Goal: Task Accomplishment & Management: Manage account settings

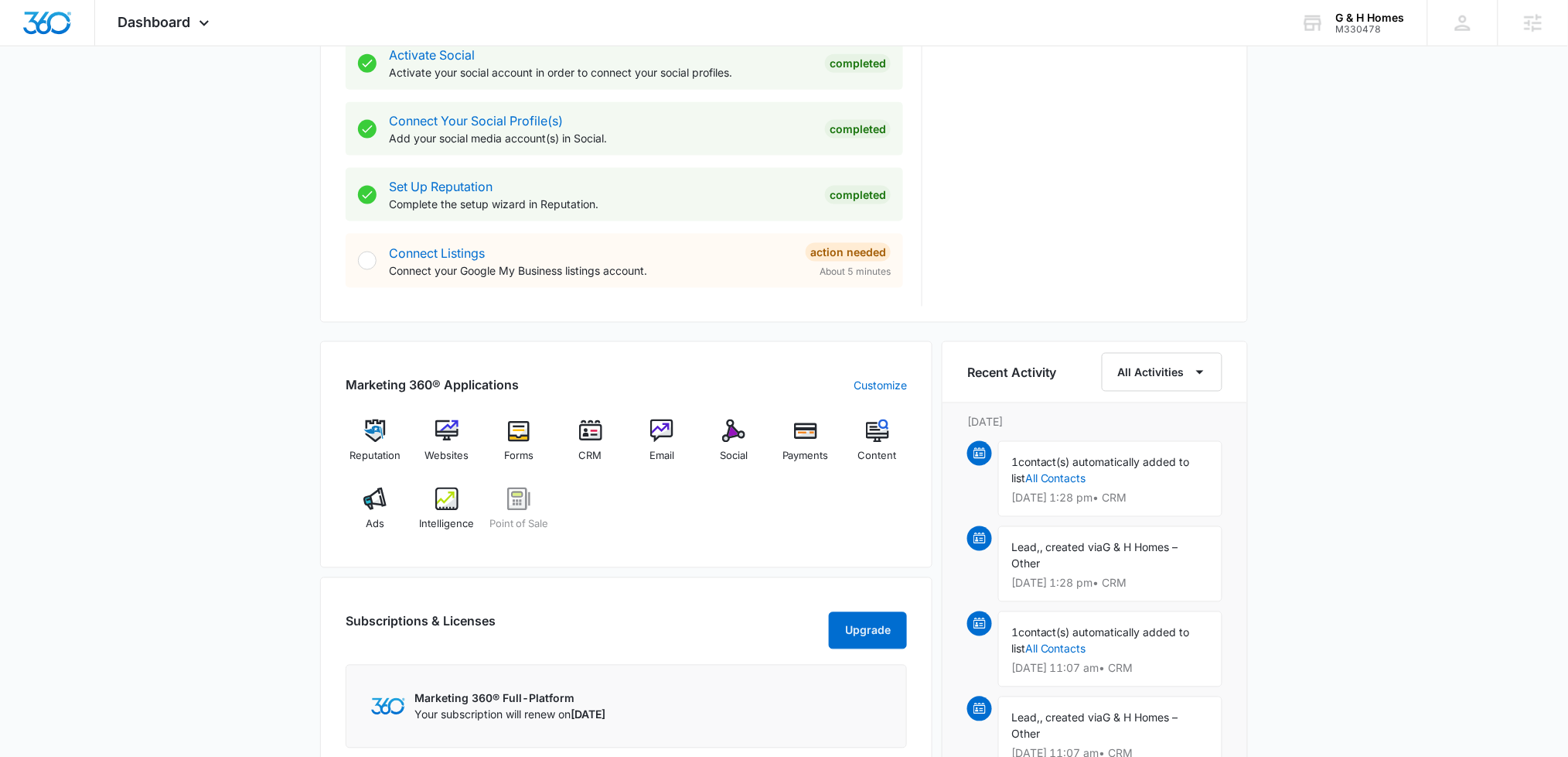
scroll to position [874, 0]
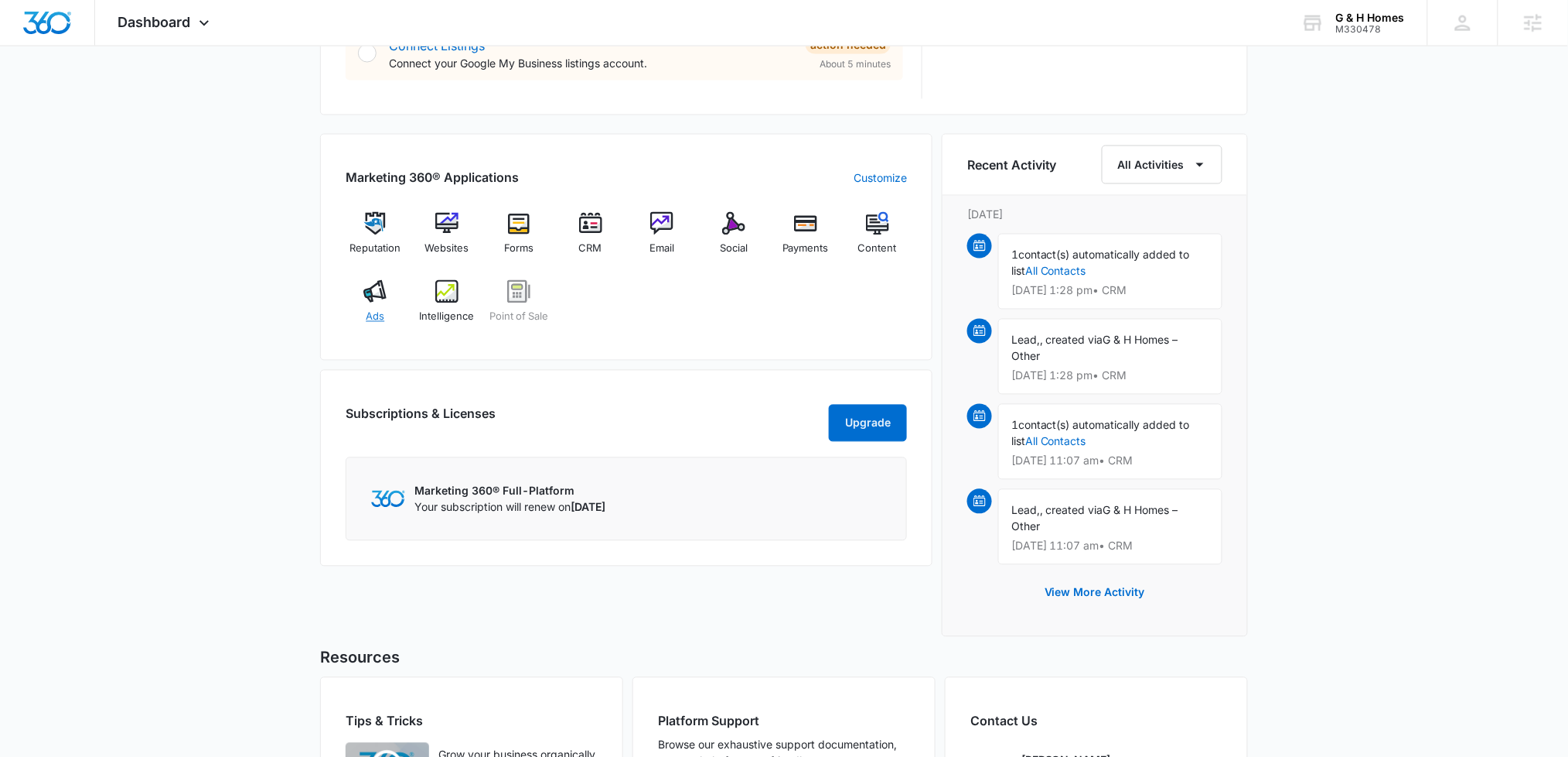
click at [373, 293] on img at bounding box center [375, 292] width 24 height 24
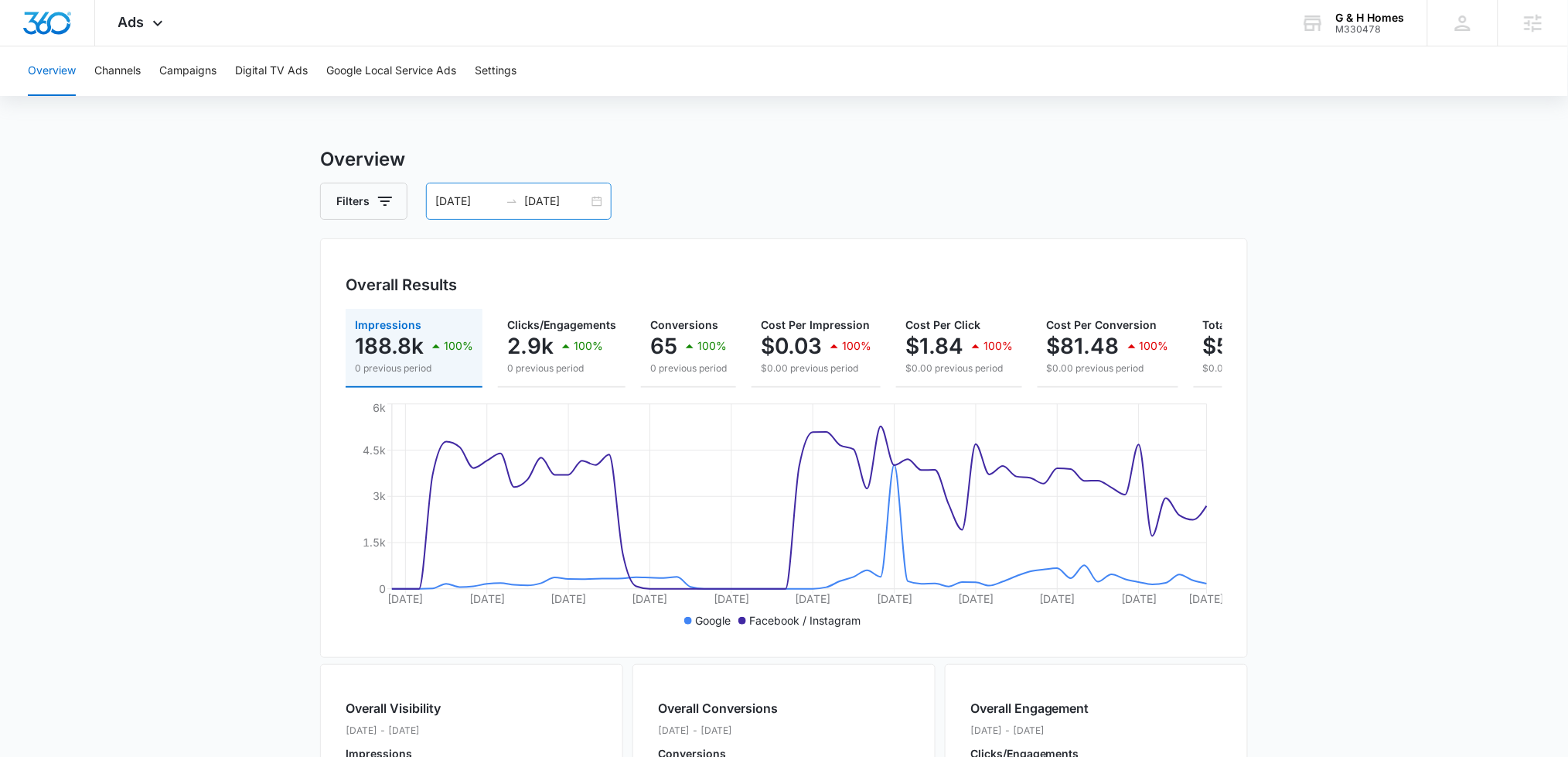
click at [544, 203] on input "[DATE]" at bounding box center [556, 200] width 64 height 17
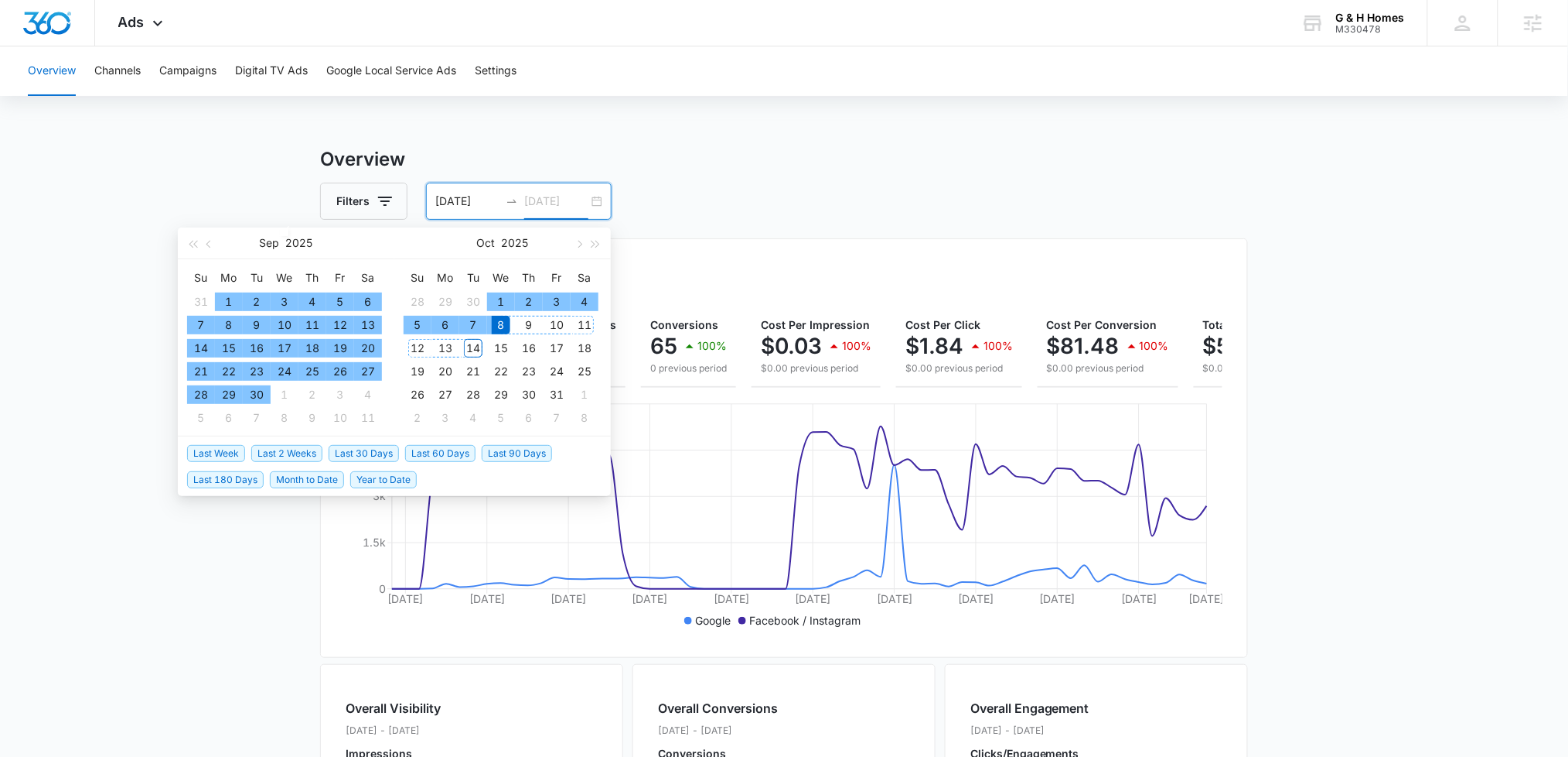
type input "[DATE]"
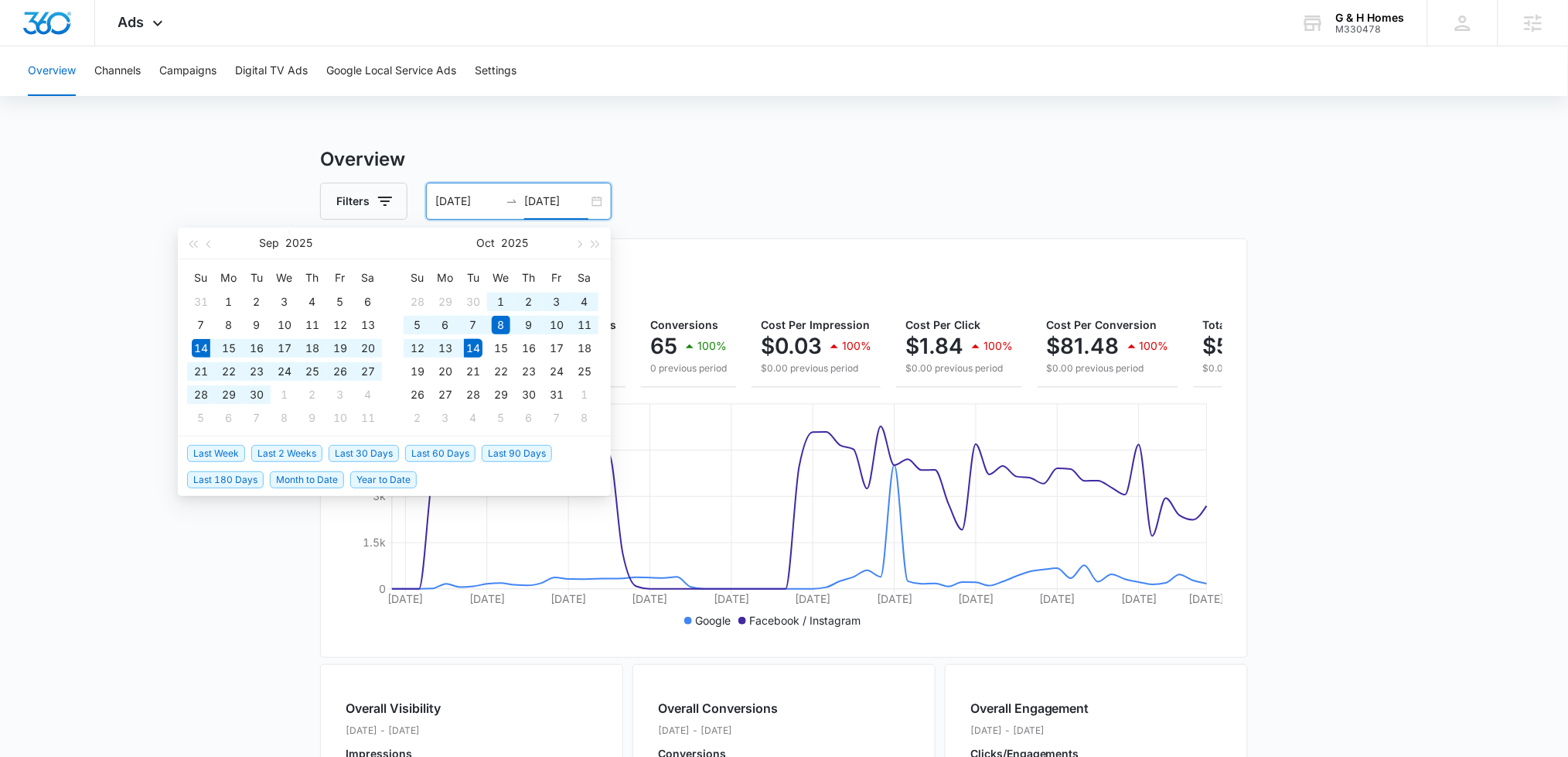
click at [367, 453] on span "Last 30 Days" at bounding box center [364, 453] width 71 height 17
type input "[DATE]"
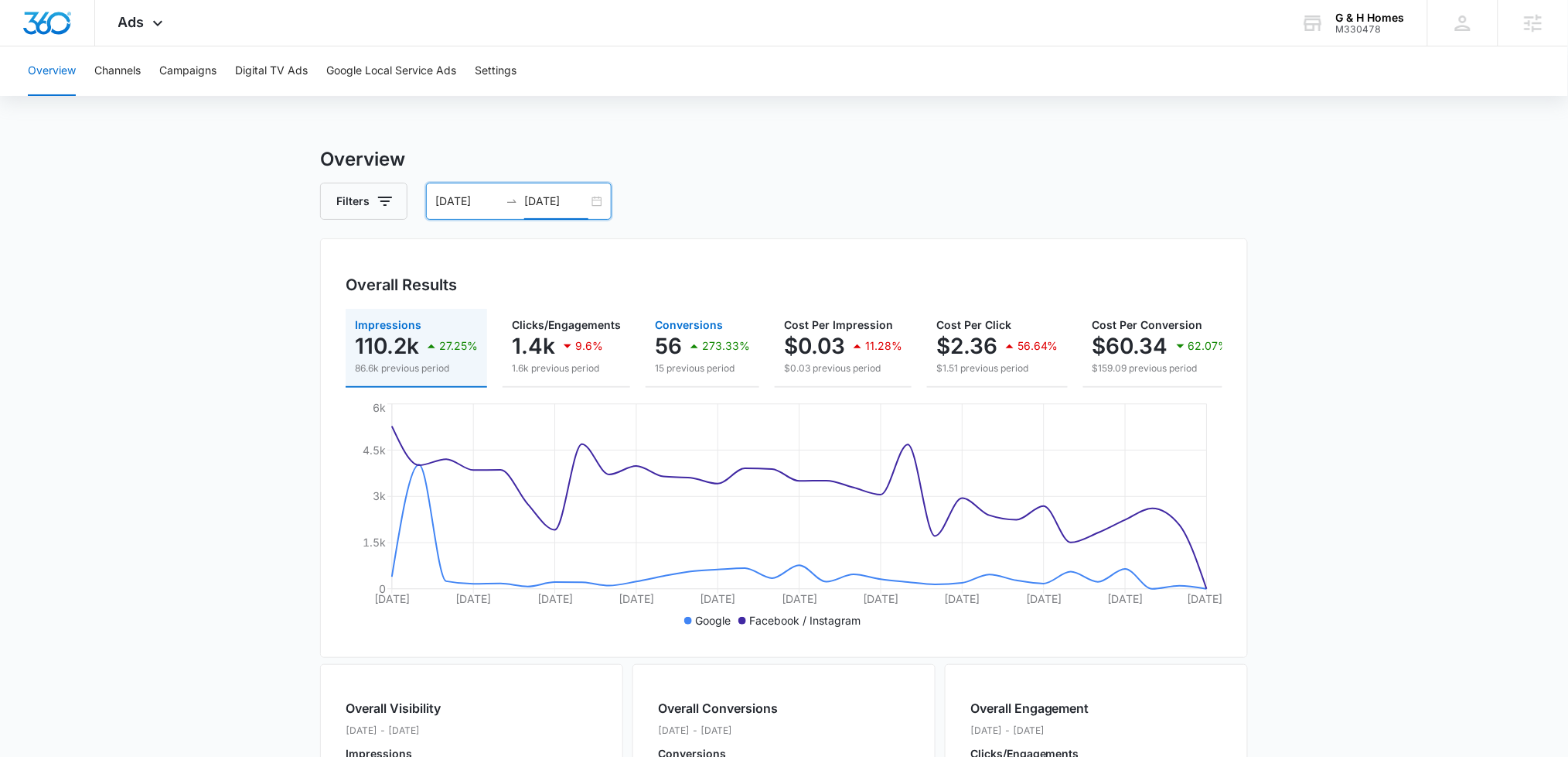
click at [693, 347] on icon "button" at bounding box center [694, 346] width 8 height 4
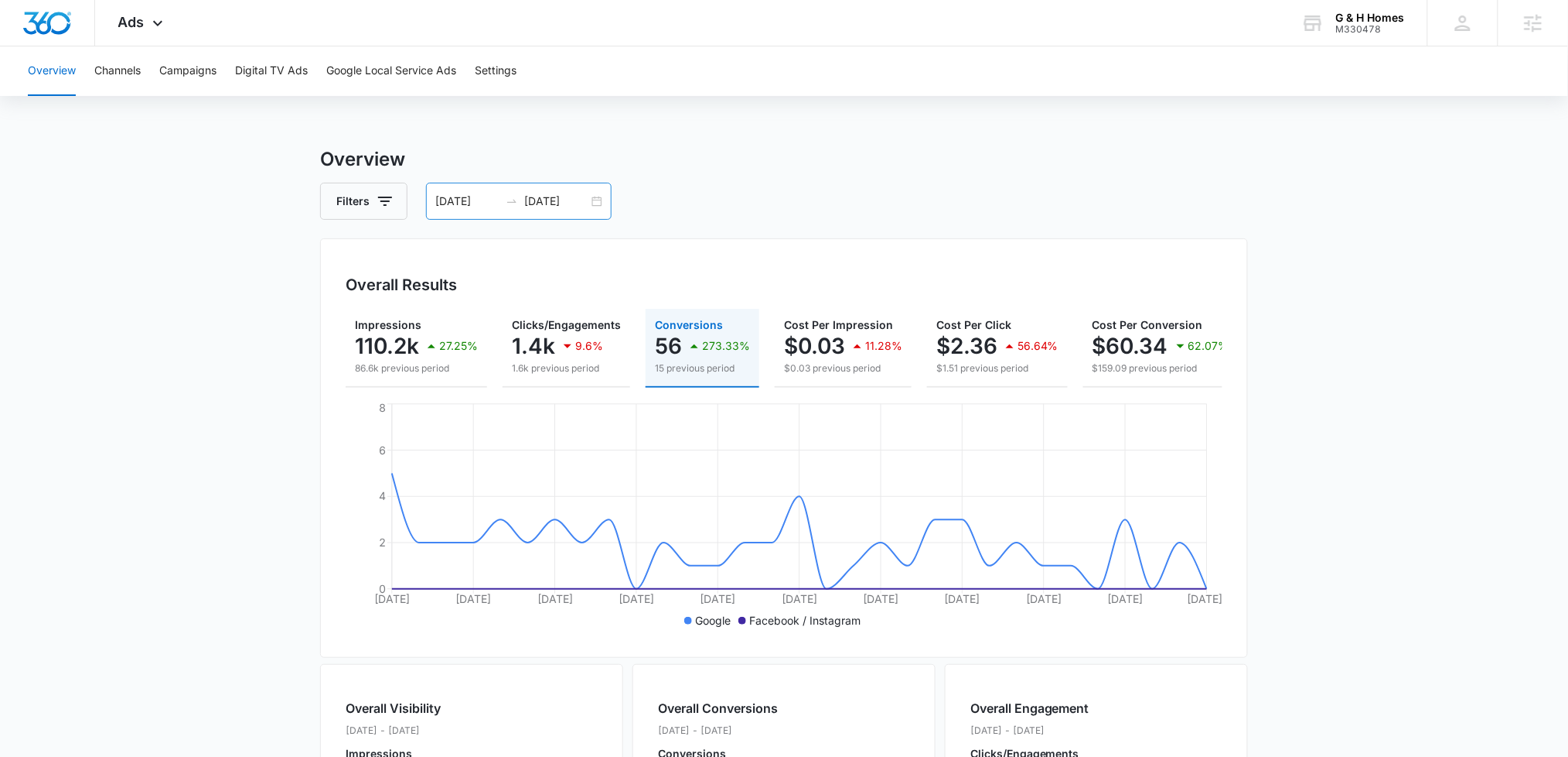
click at [554, 190] on div "[DATE] [DATE]" at bounding box center [518, 201] width 185 height 37
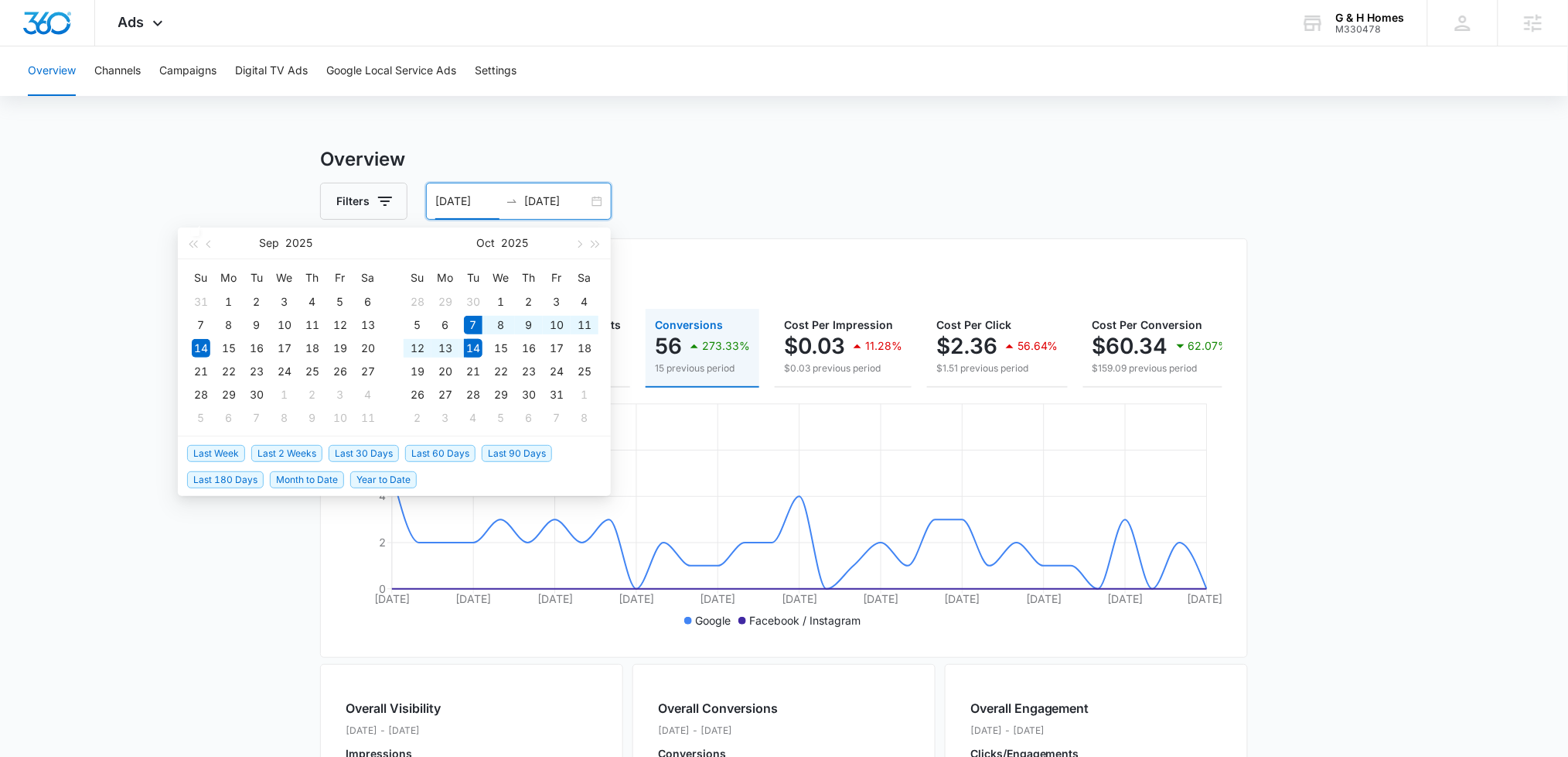
click at [236, 449] on span "Last Week" at bounding box center [216, 453] width 58 height 17
type input "[DATE]"
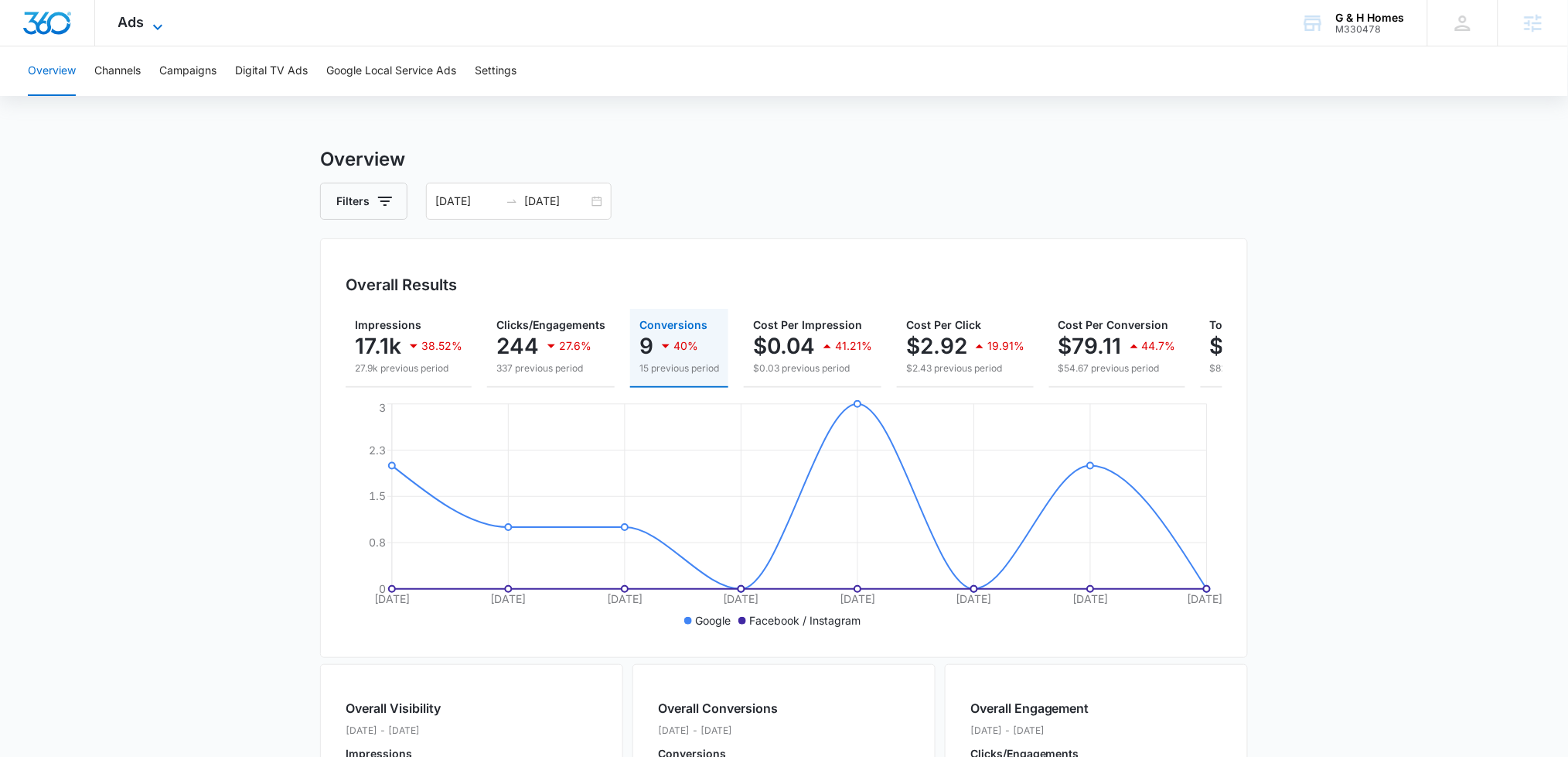
click at [149, 18] on icon at bounding box center [157, 26] width 19 height 19
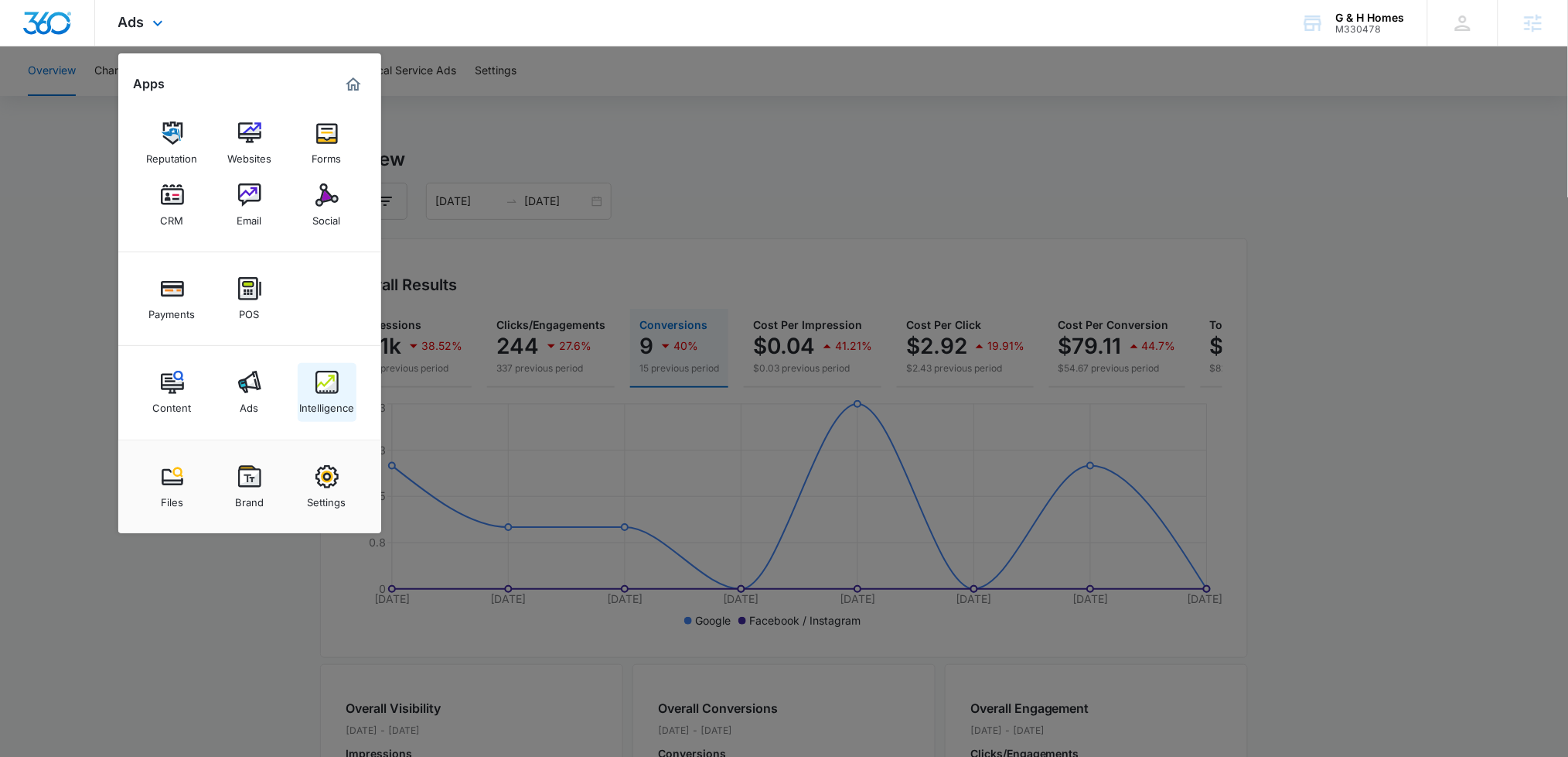
click at [310, 394] on div "Intelligence" at bounding box center [326, 404] width 55 height 21
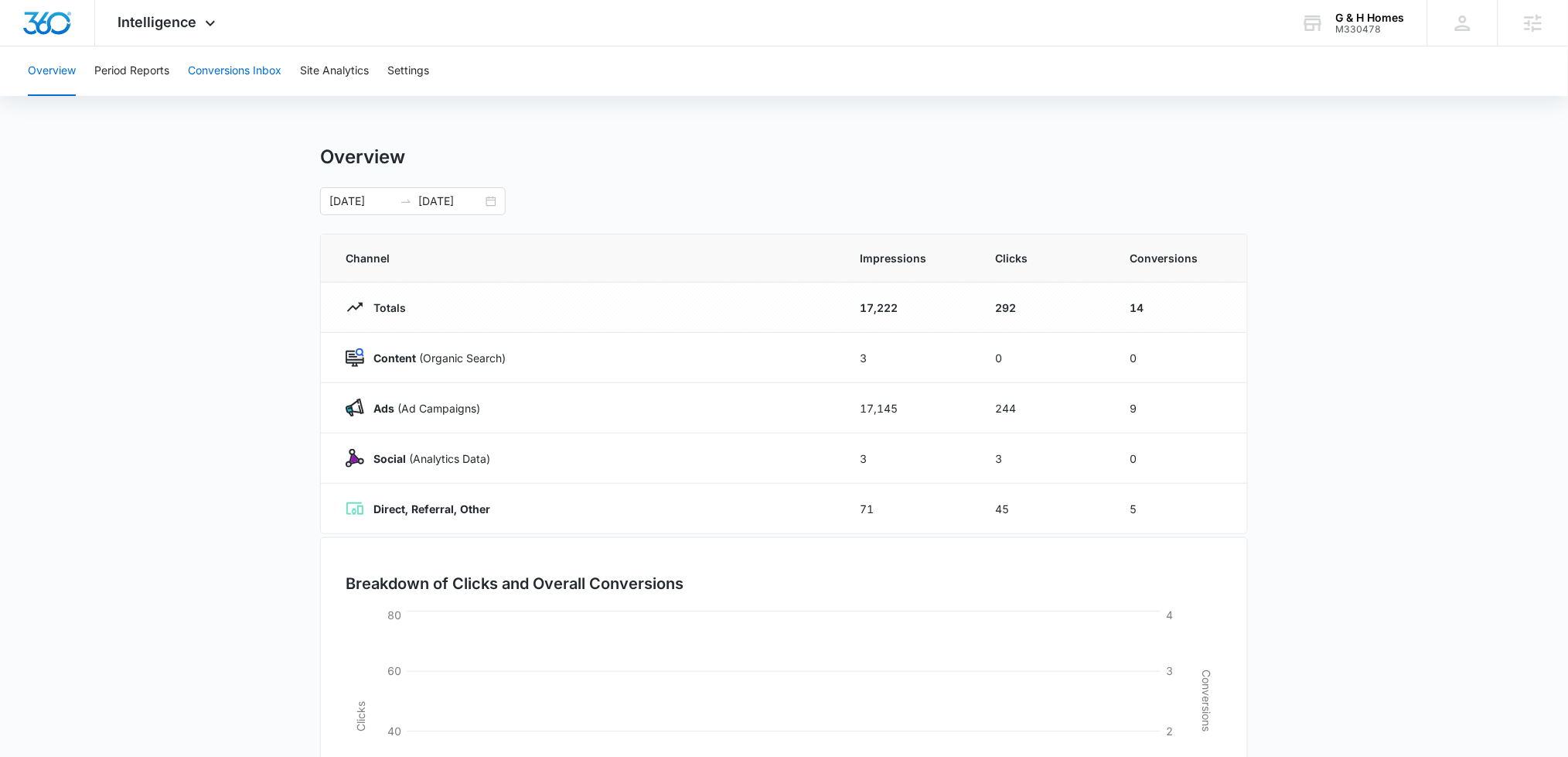
click at [225, 75] on button "Conversions Inbox" at bounding box center [234, 71] width 93 height 49
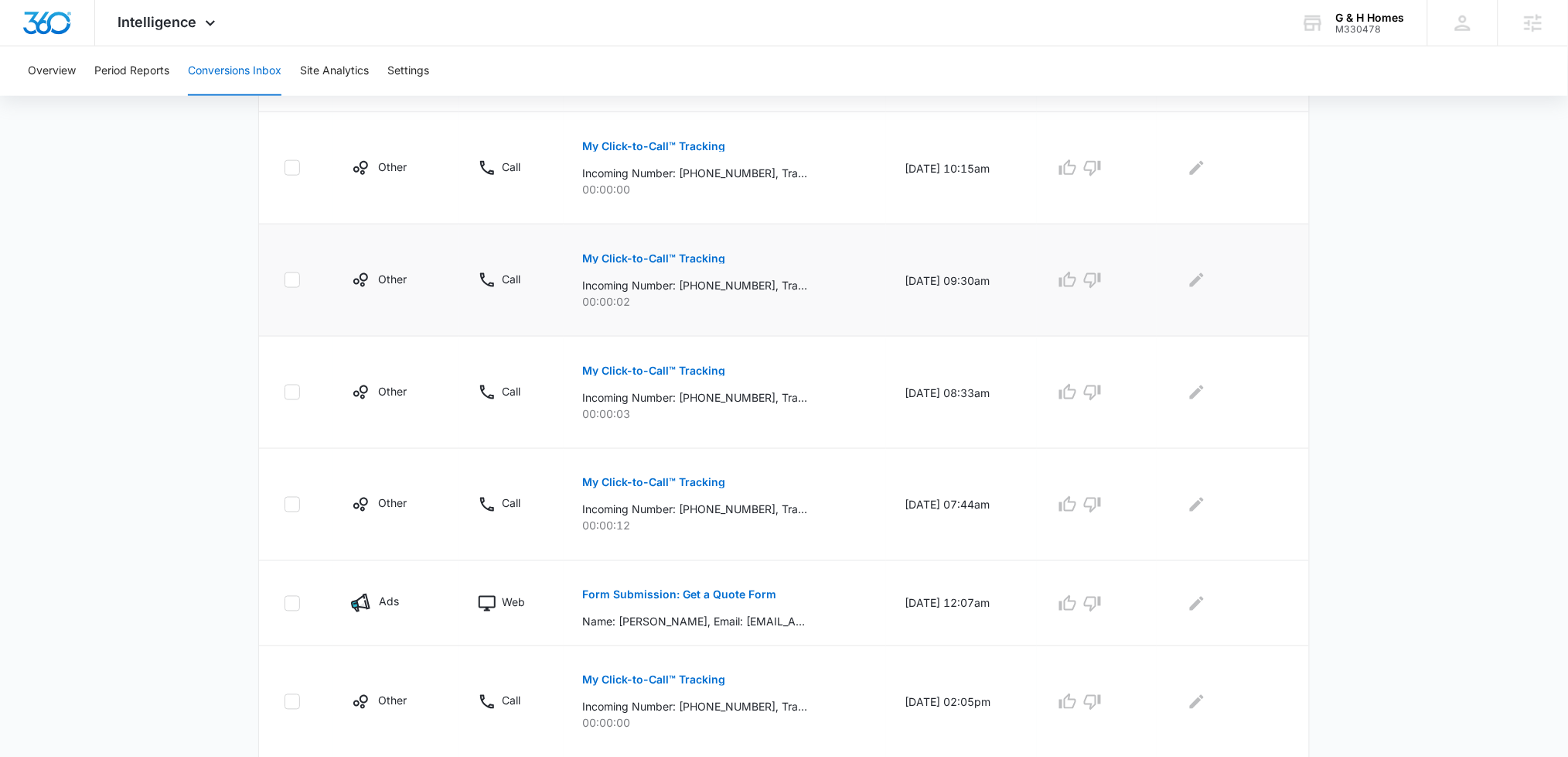
scroll to position [631, 0]
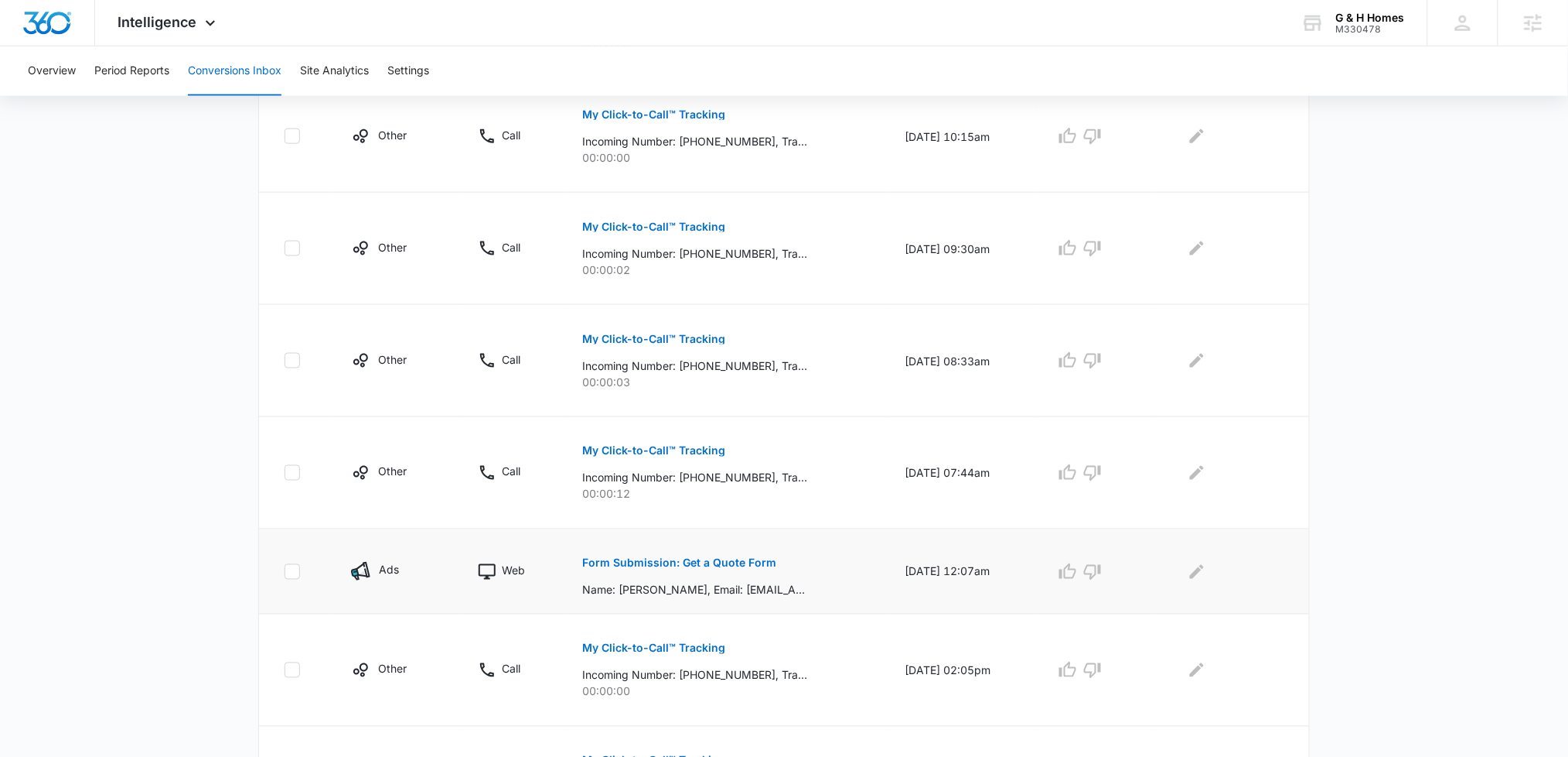
click at [679, 564] on p "Form Submission: Get a Quote Form" at bounding box center [679, 563] width 194 height 11
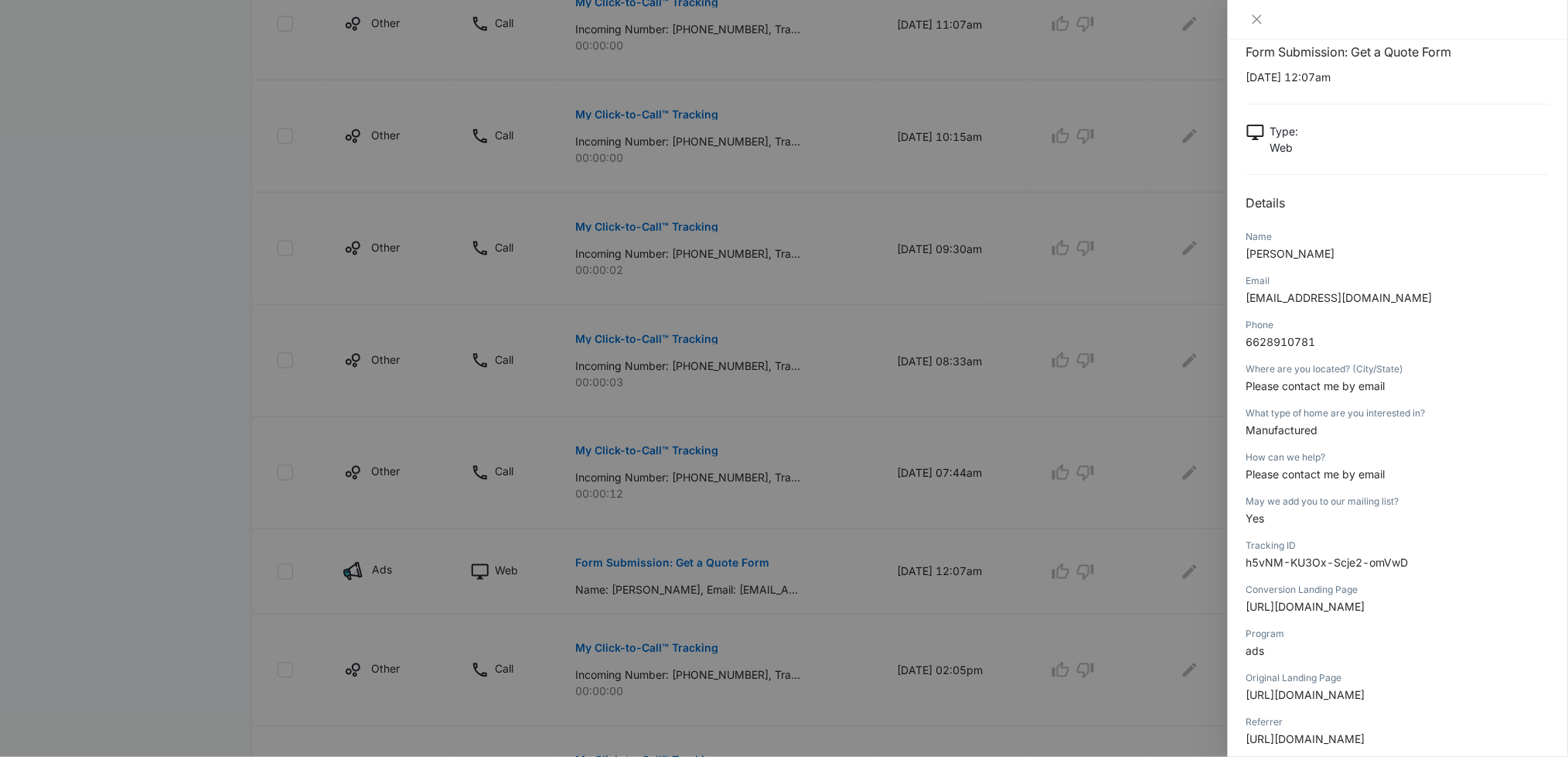
scroll to position [42, 0]
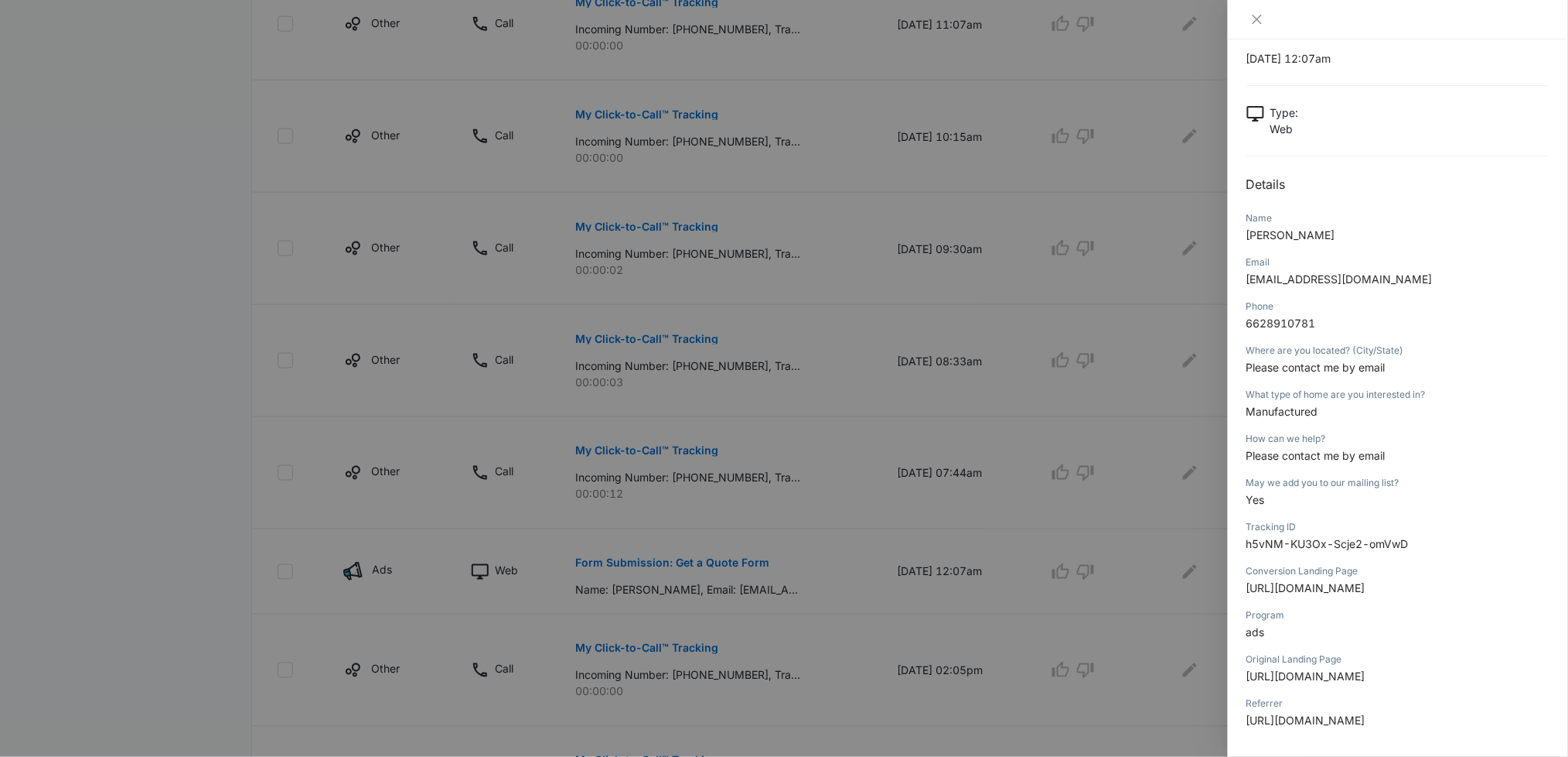
click at [159, 421] on div at bounding box center [784, 378] width 1568 height 757
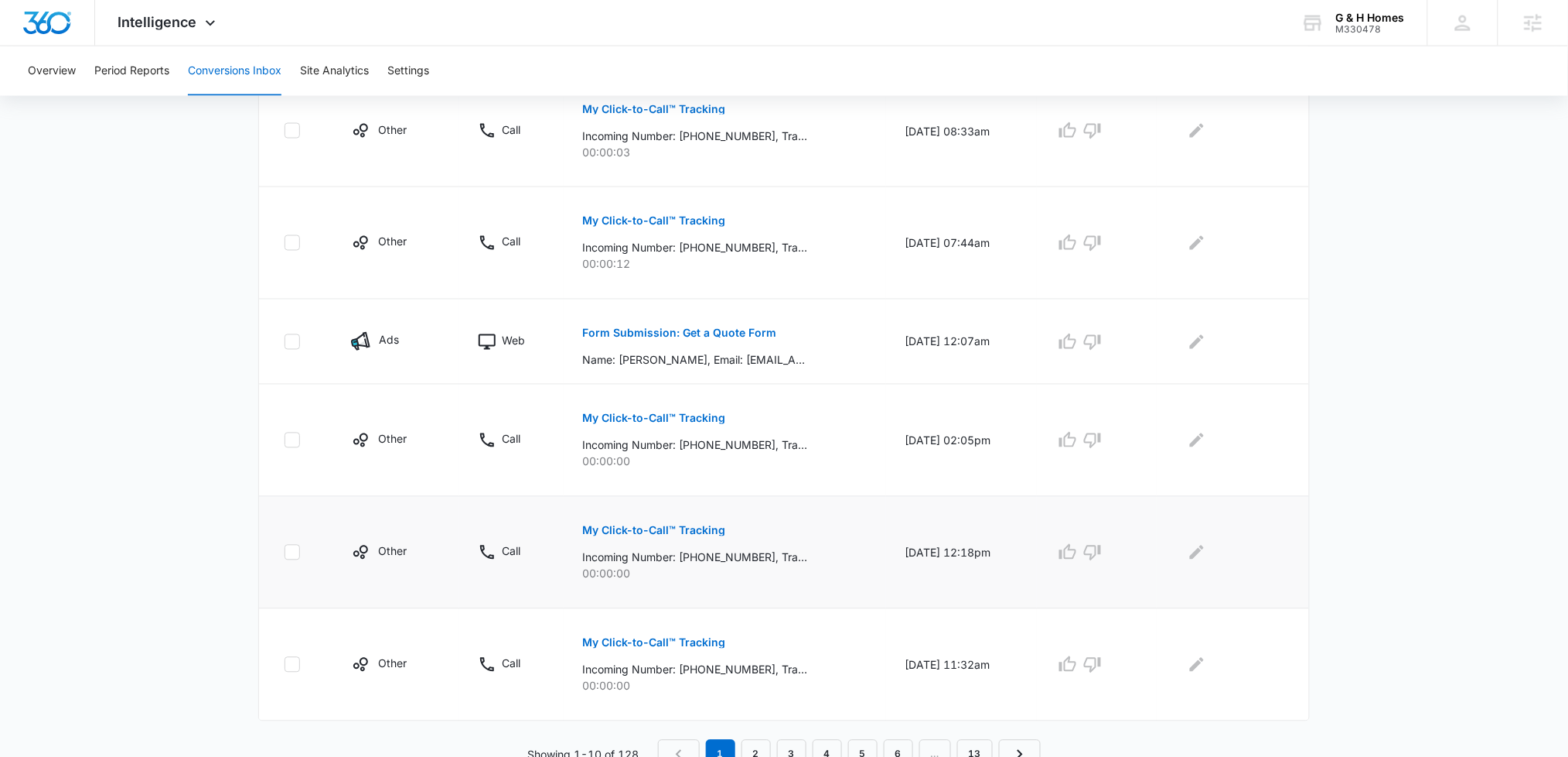
scroll to position [875, 0]
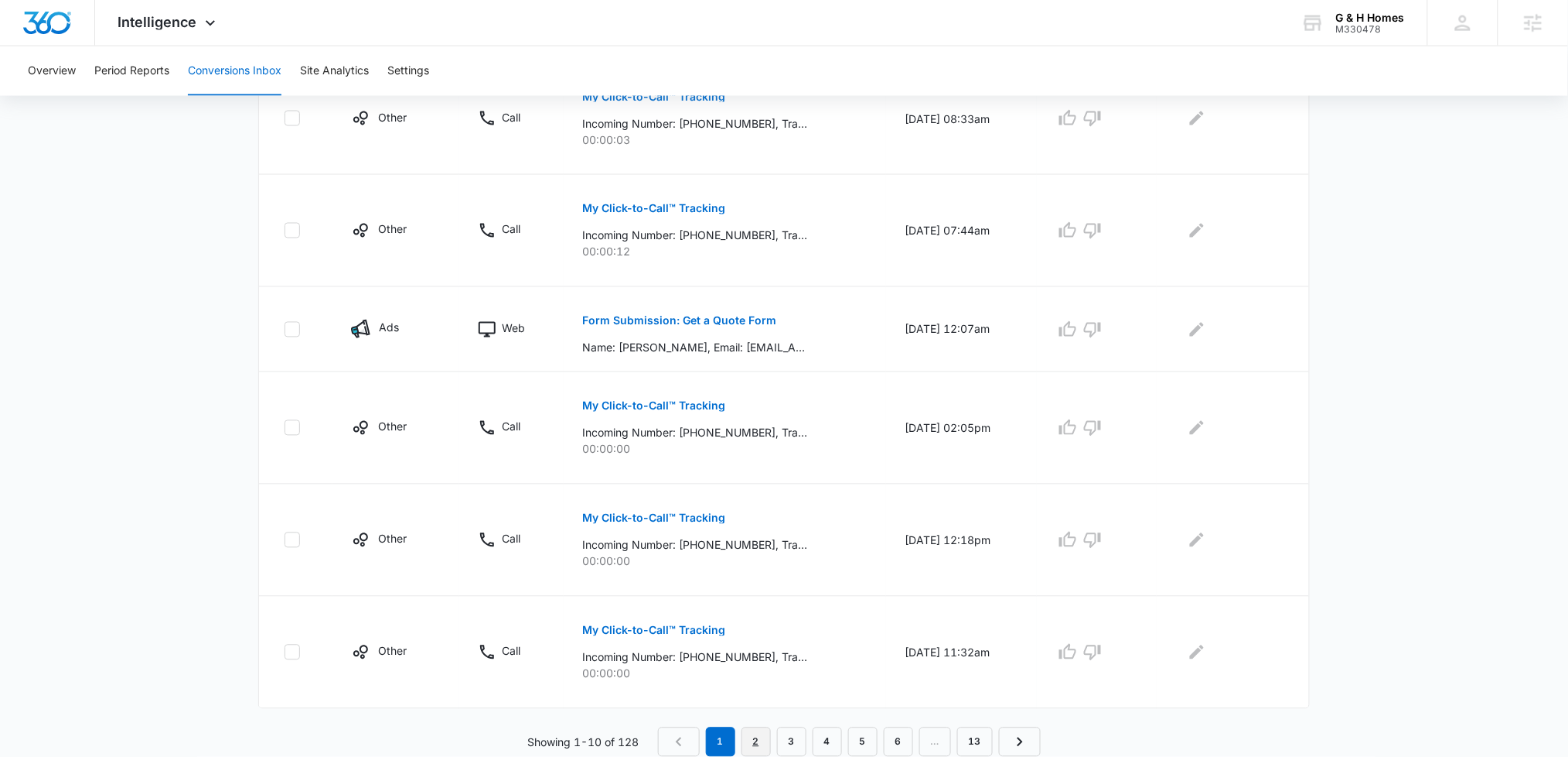
click at [757, 743] on link "2" at bounding box center [757, 742] width 29 height 29
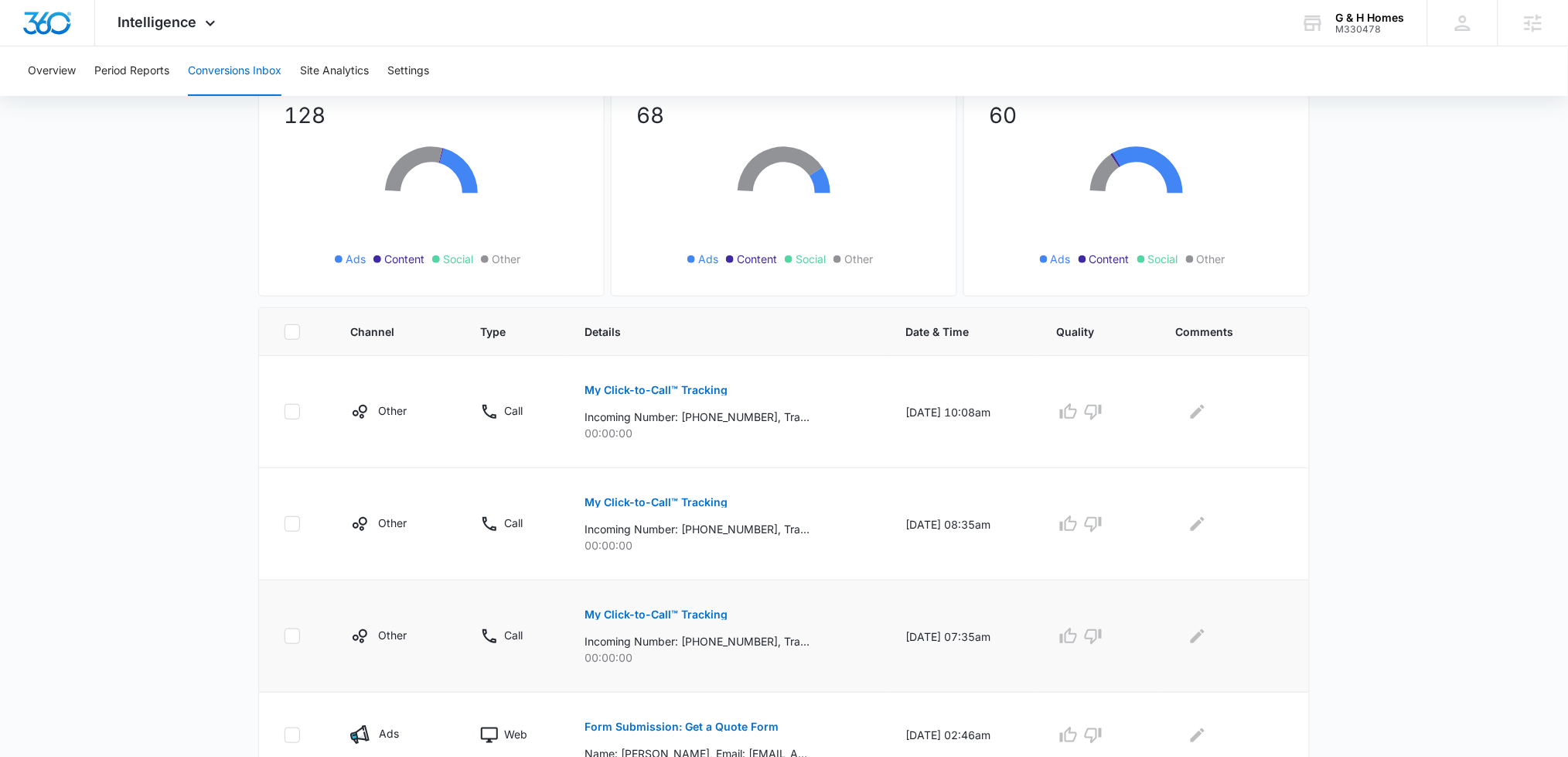
scroll to position [437, 0]
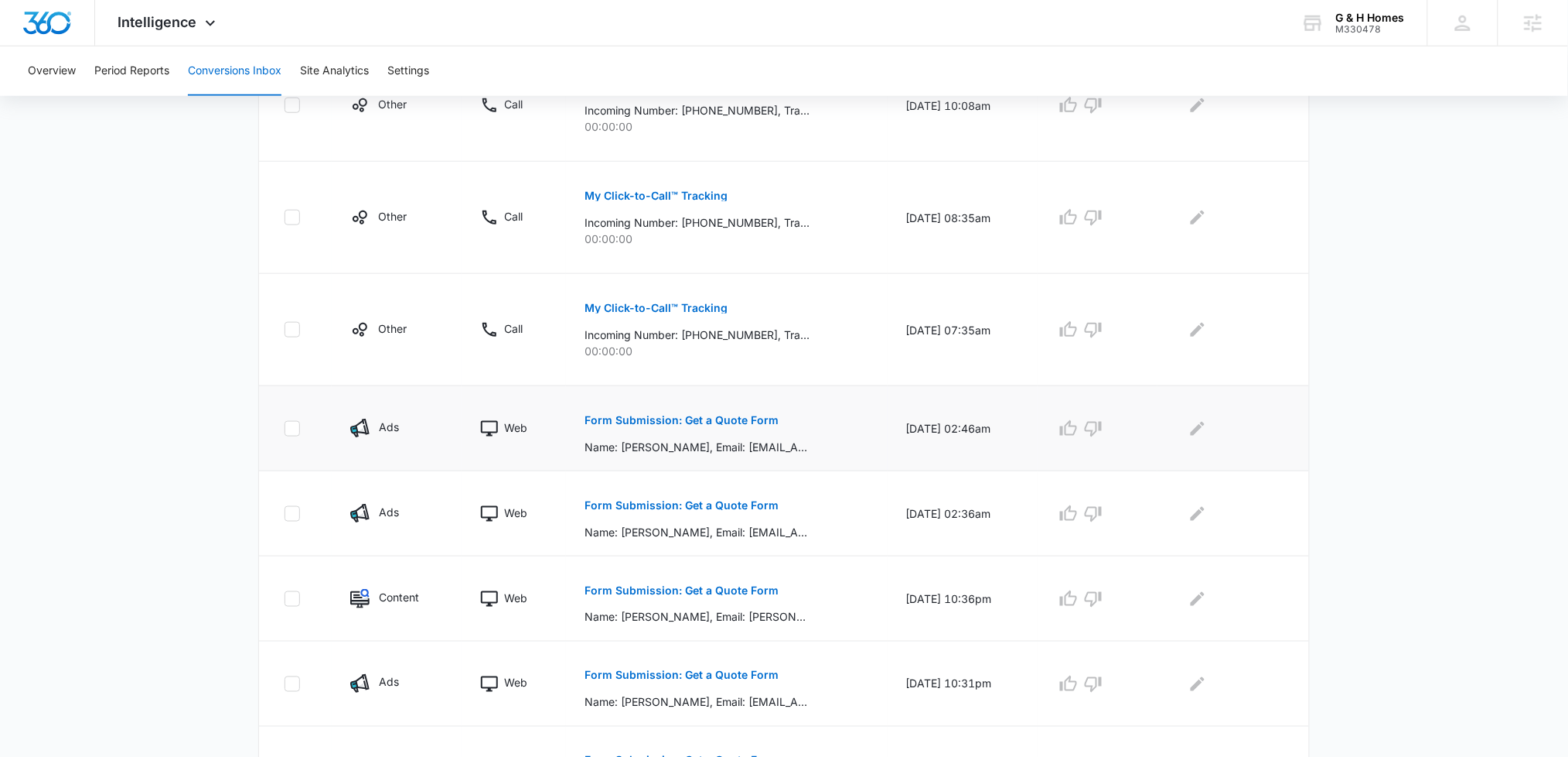
click at [615, 419] on p "Form Submission: Get a Quote Form" at bounding box center [681, 420] width 194 height 11
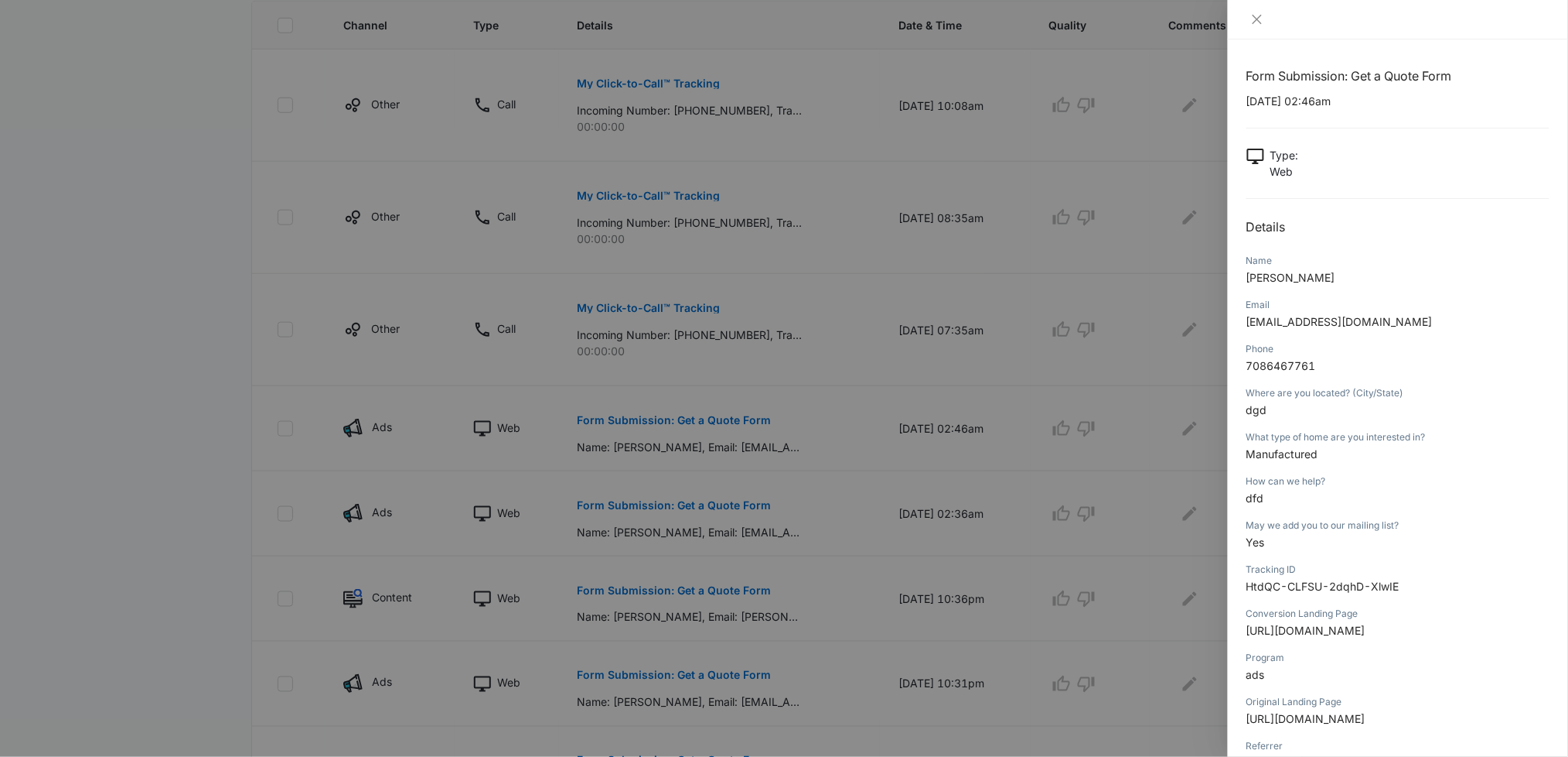
click at [181, 499] on div at bounding box center [784, 378] width 1568 height 757
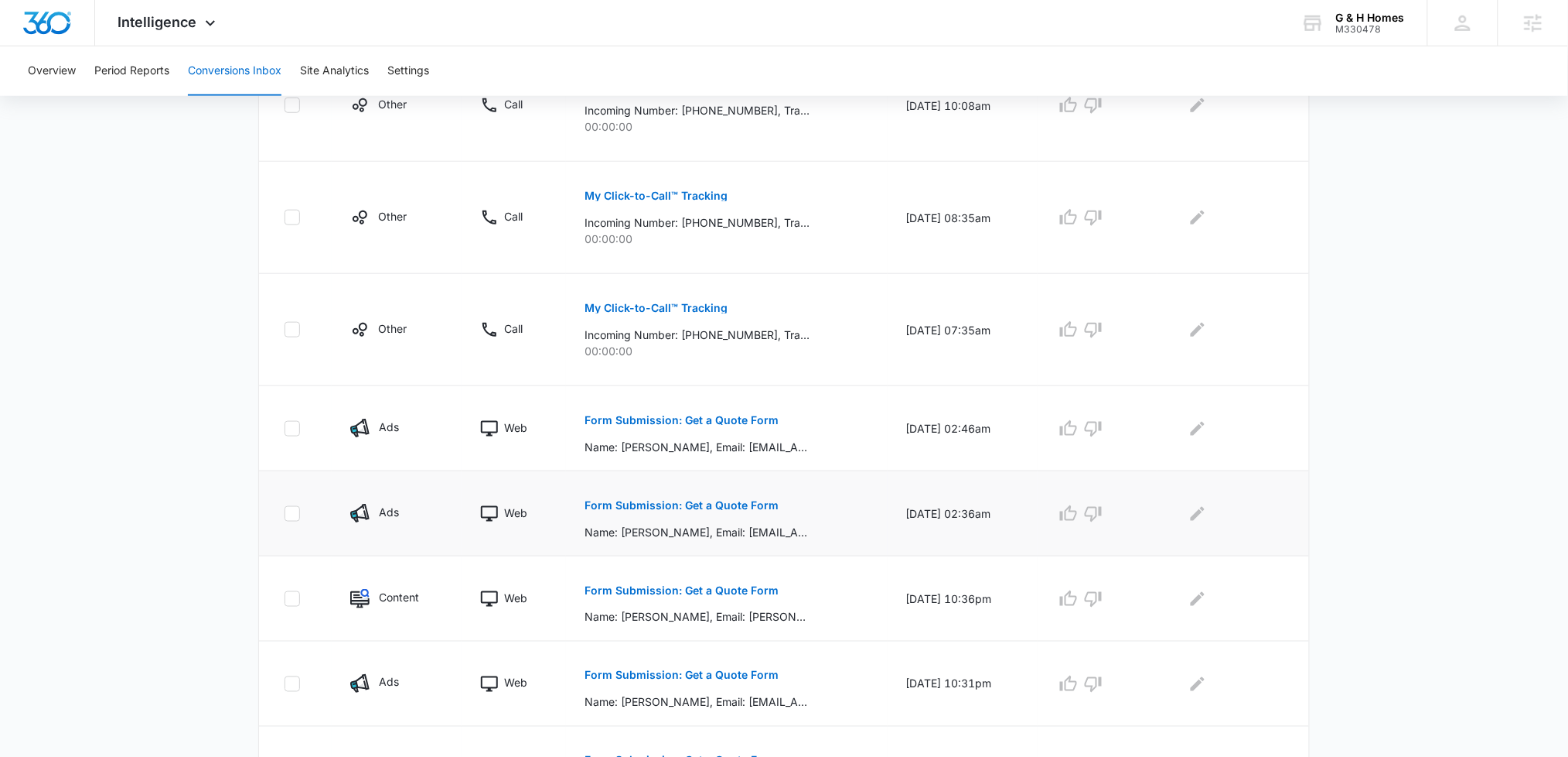
click at [710, 499] on button "Form Submission: Get a Quote Form" at bounding box center [681, 505] width 194 height 37
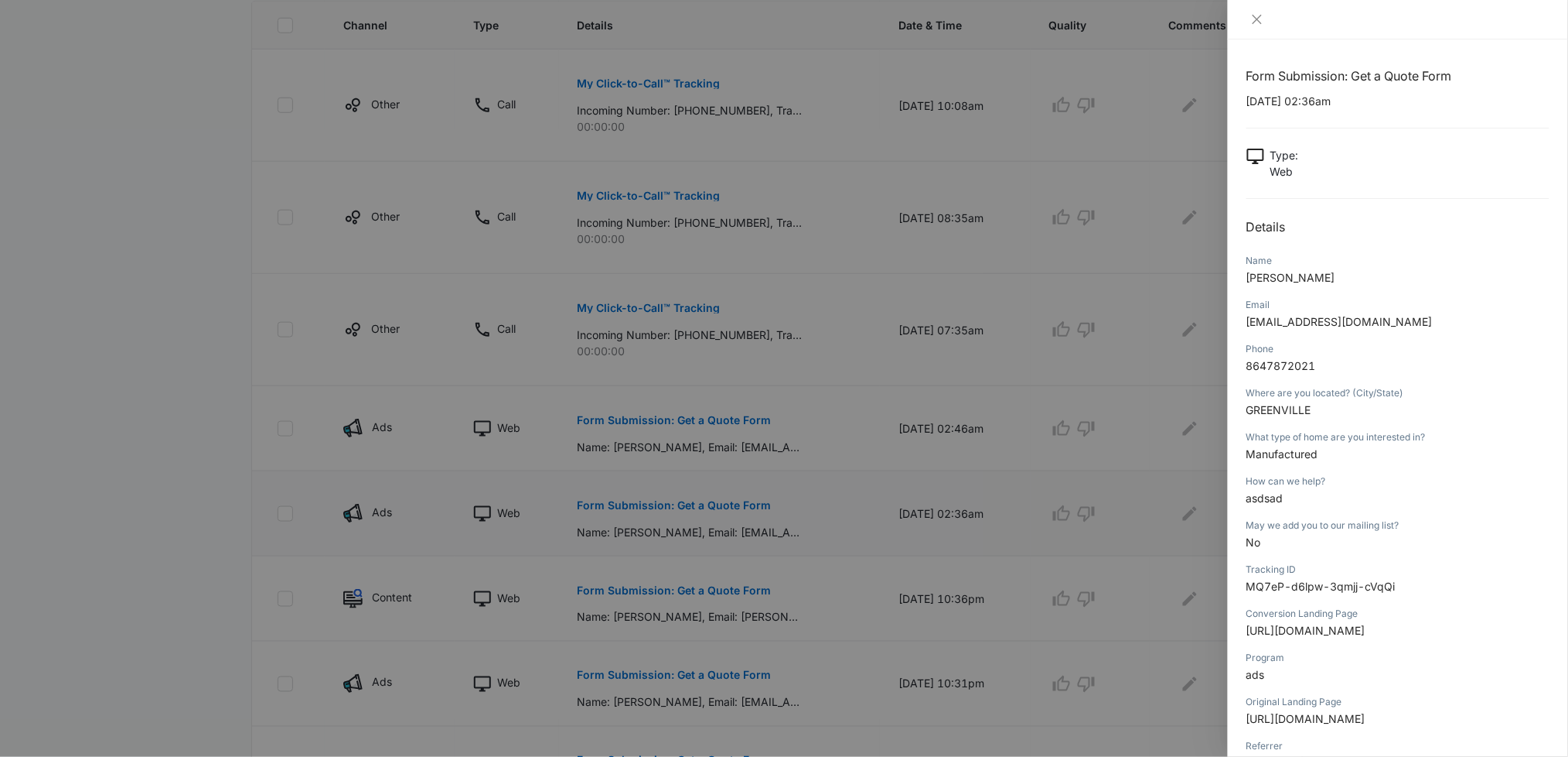
click at [710, 499] on div at bounding box center [784, 378] width 1568 height 757
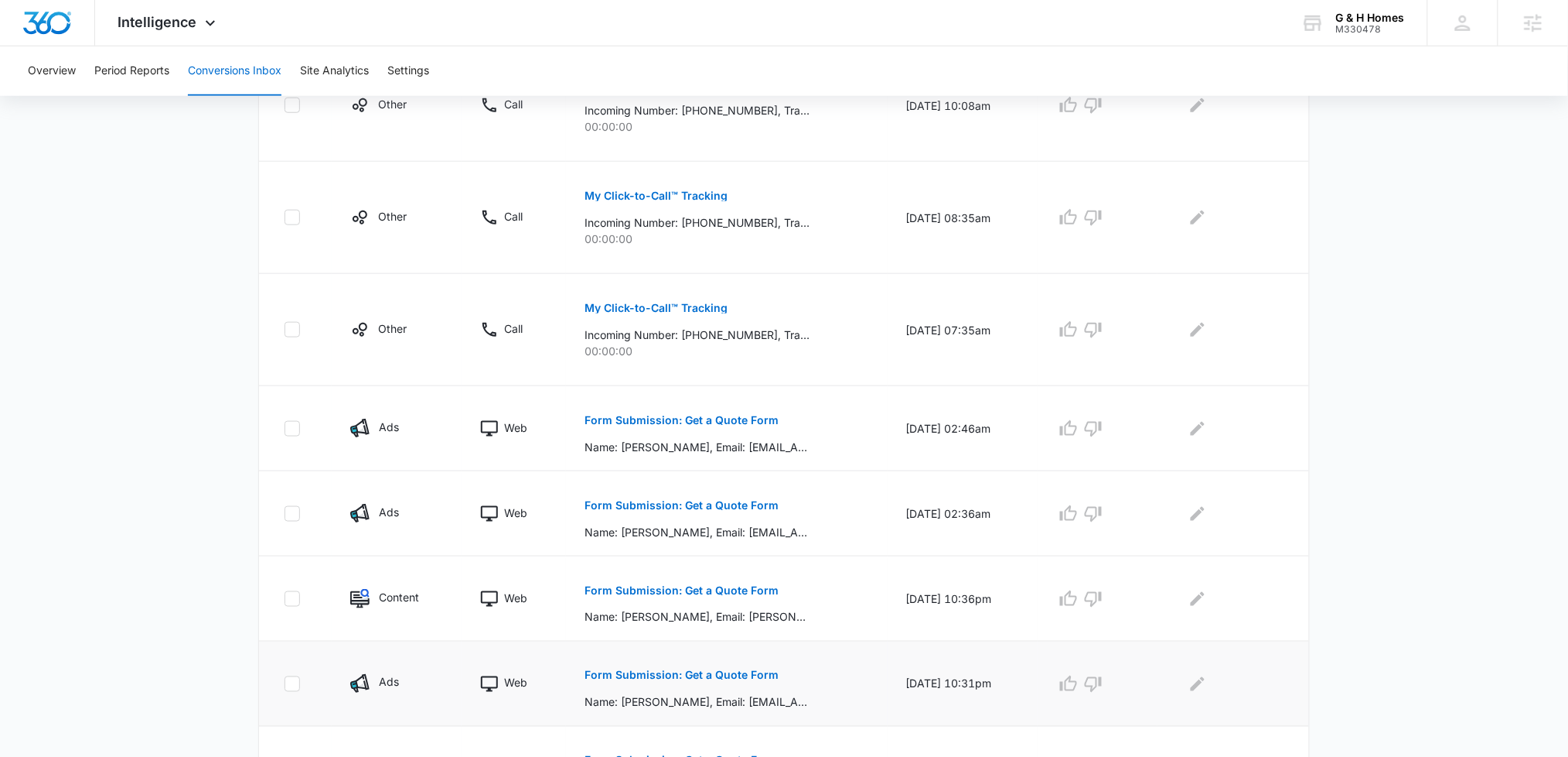
click at [689, 676] on p "Form Submission: Get a Quote Form" at bounding box center [681, 675] width 194 height 11
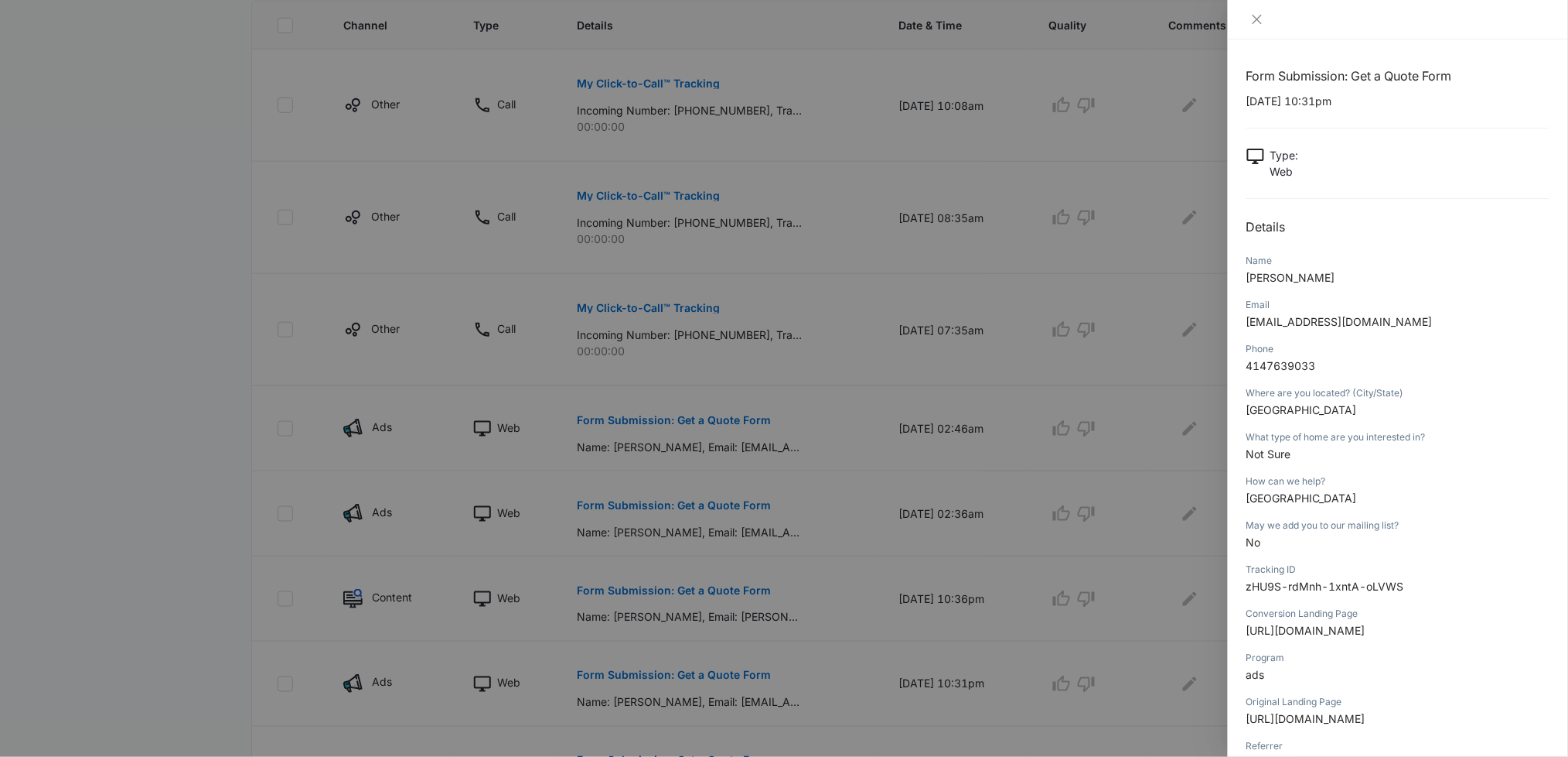
click at [79, 531] on div at bounding box center [784, 378] width 1568 height 757
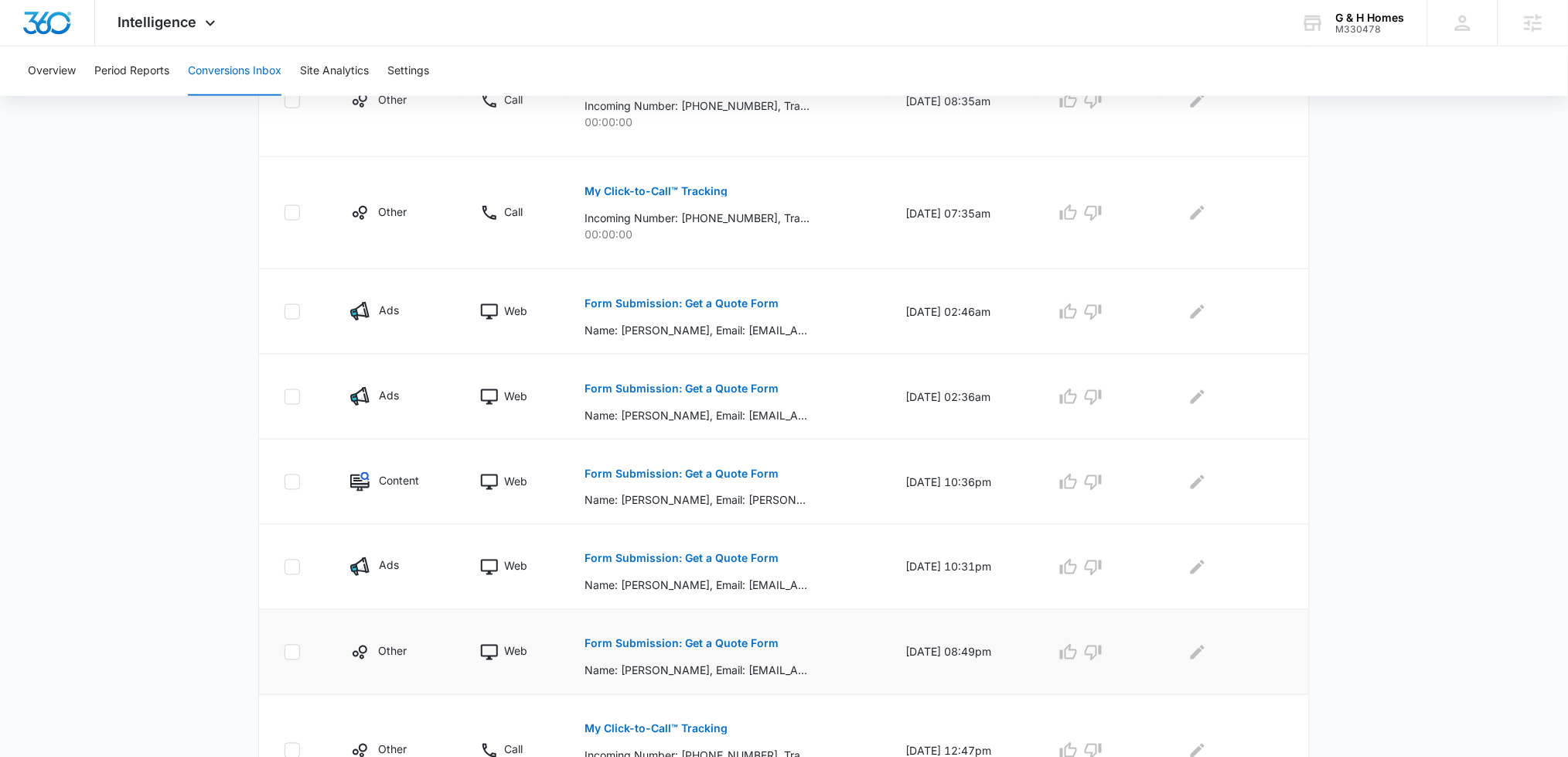
scroll to position [600, 0]
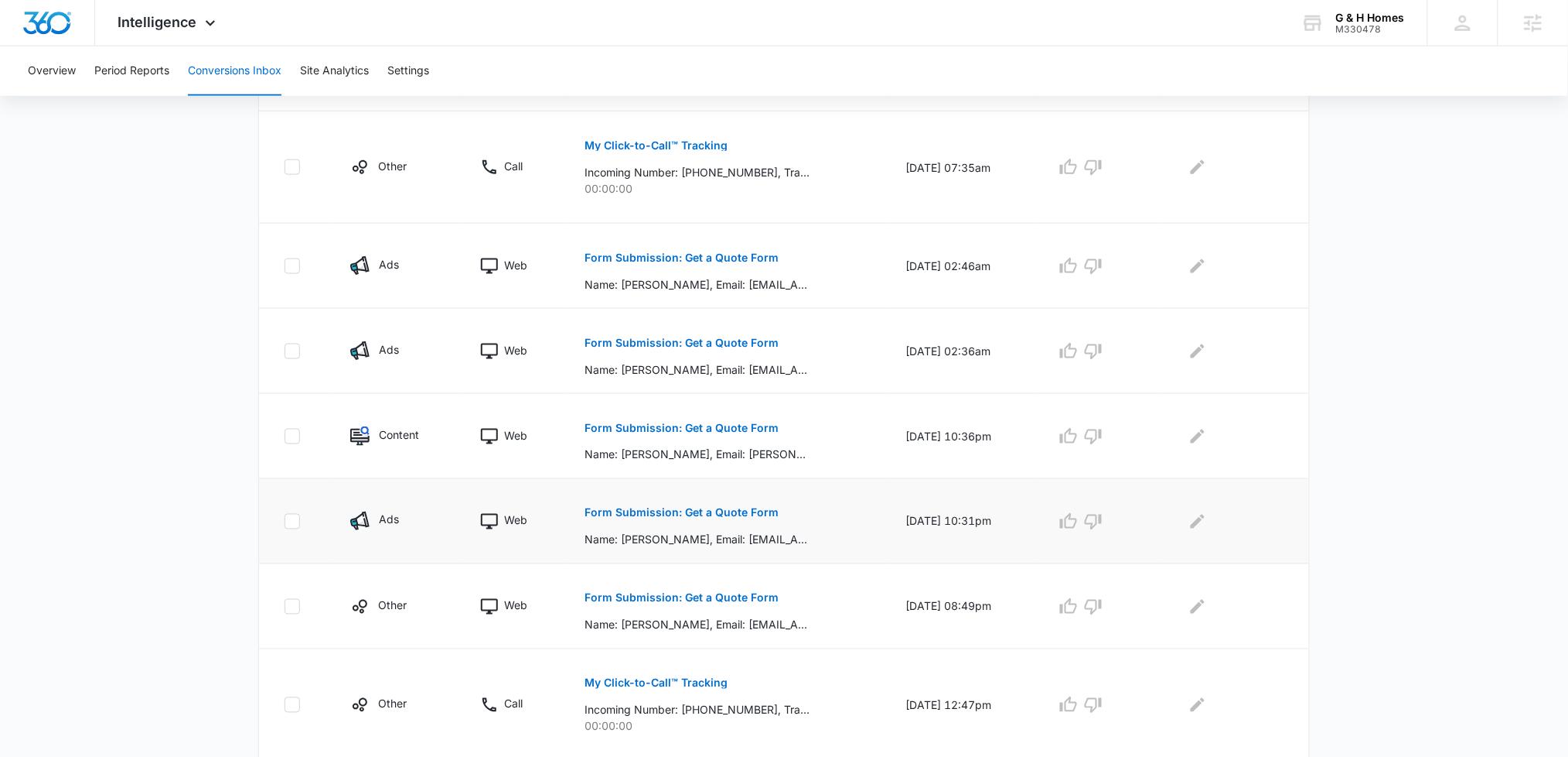
click at [653, 515] on p "Form Submission: Get a Quote Form" at bounding box center [681, 512] width 194 height 11
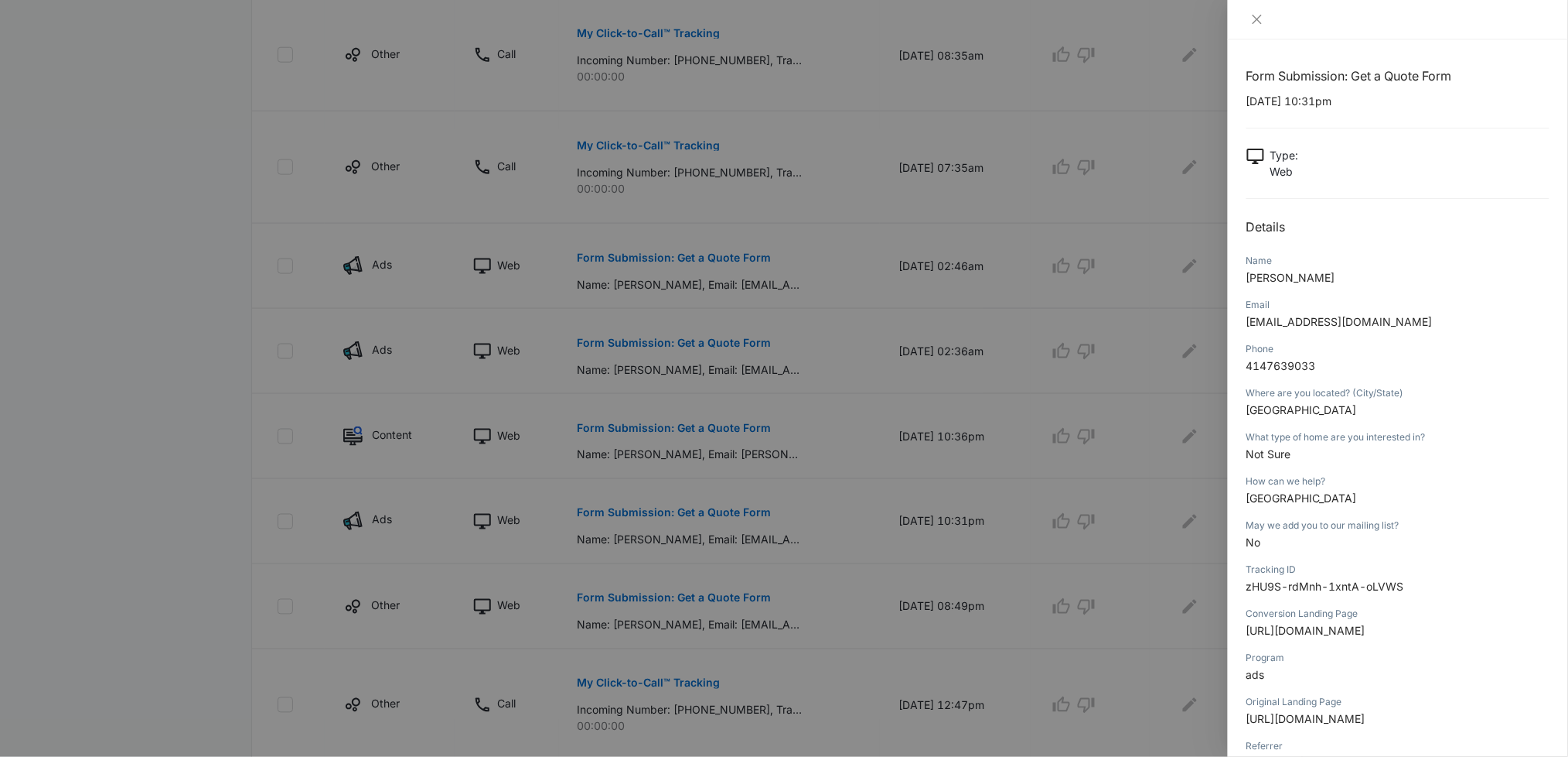
click at [179, 530] on div at bounding box center [784, 378] width 1568 height 757
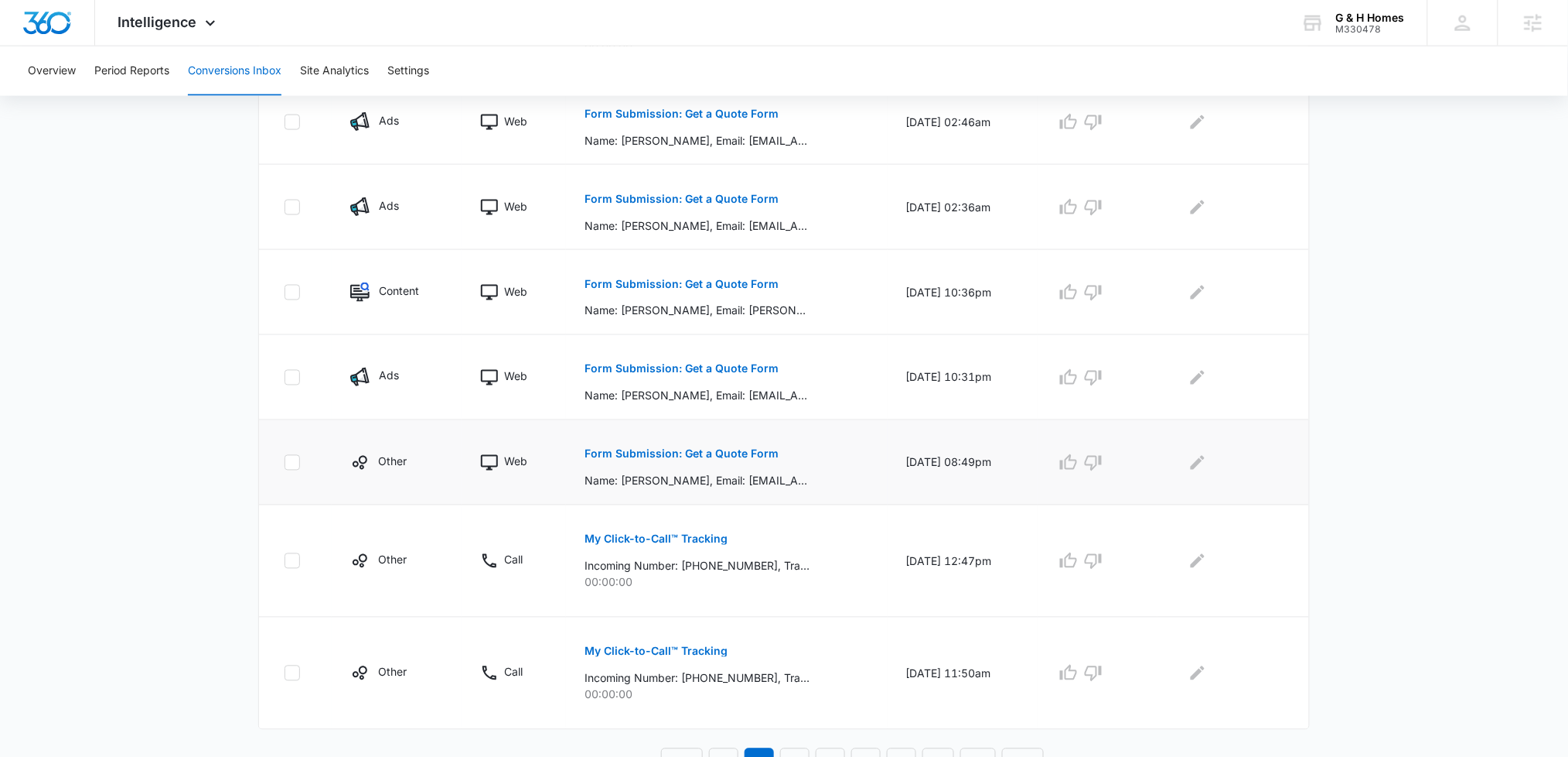
scroll to position [767, 0]
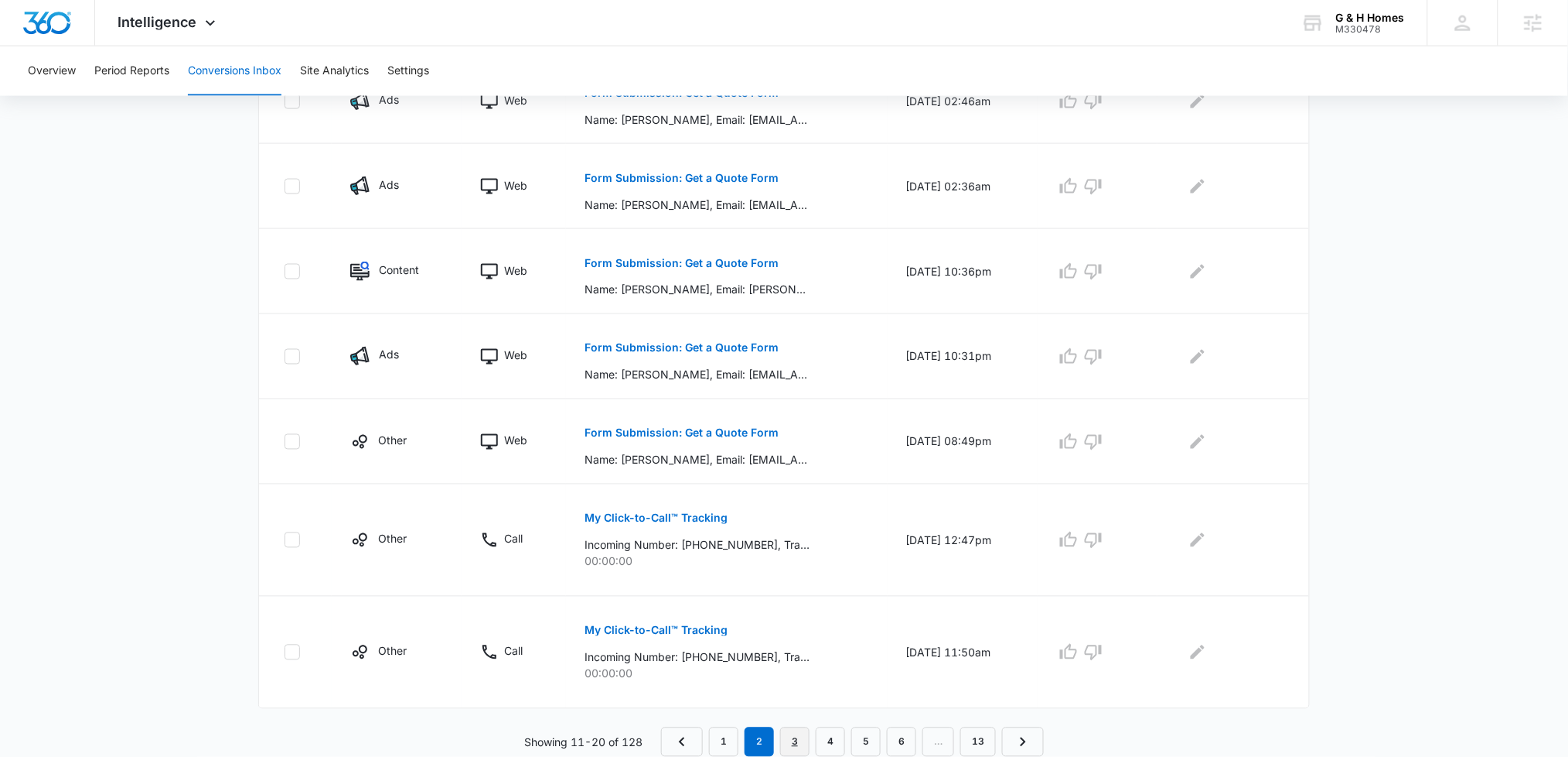
click at [800, 749] on link "3" at bounding box center [795, 742] width 29 height 29
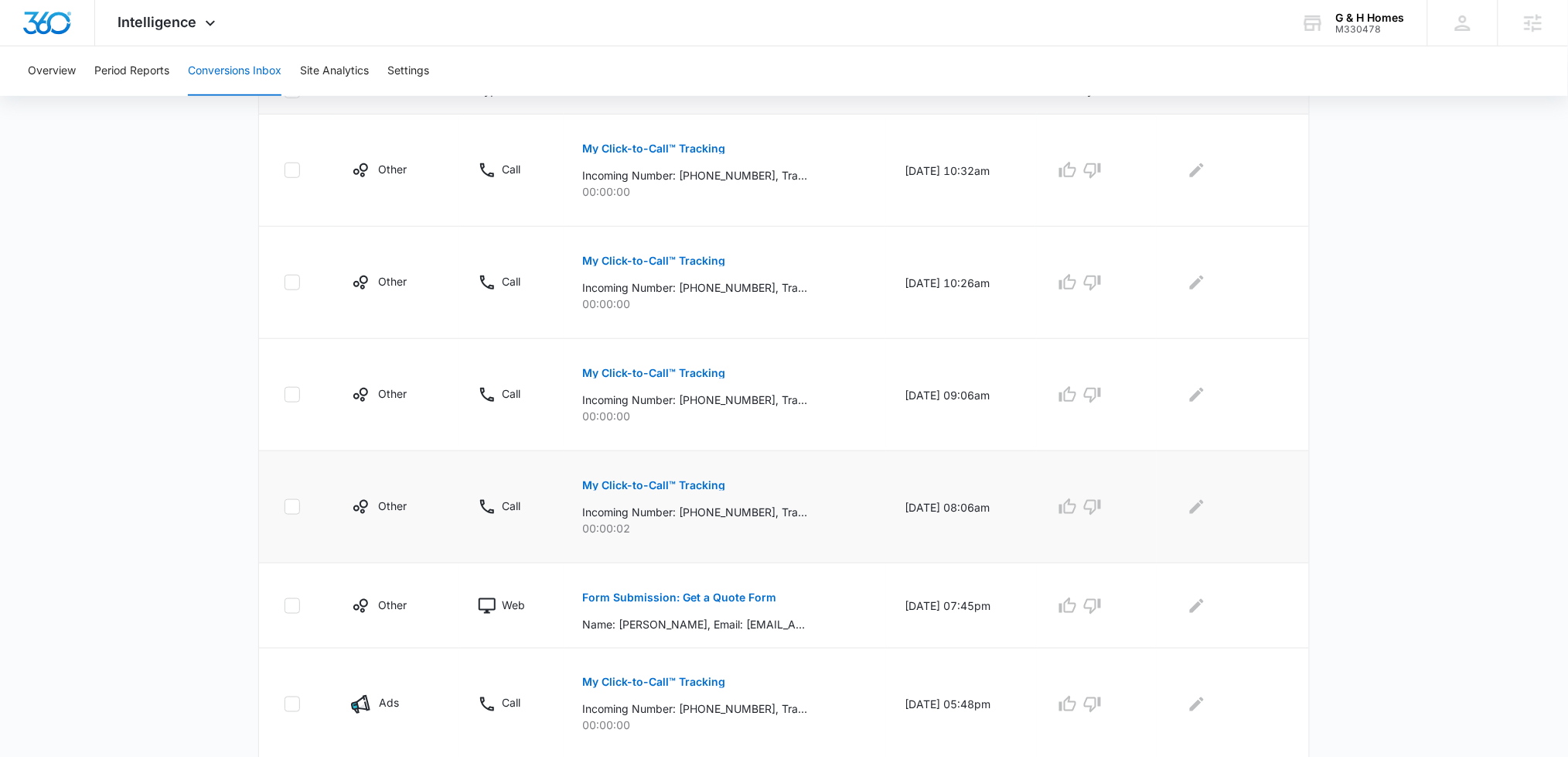
scroll to position [875, 0]
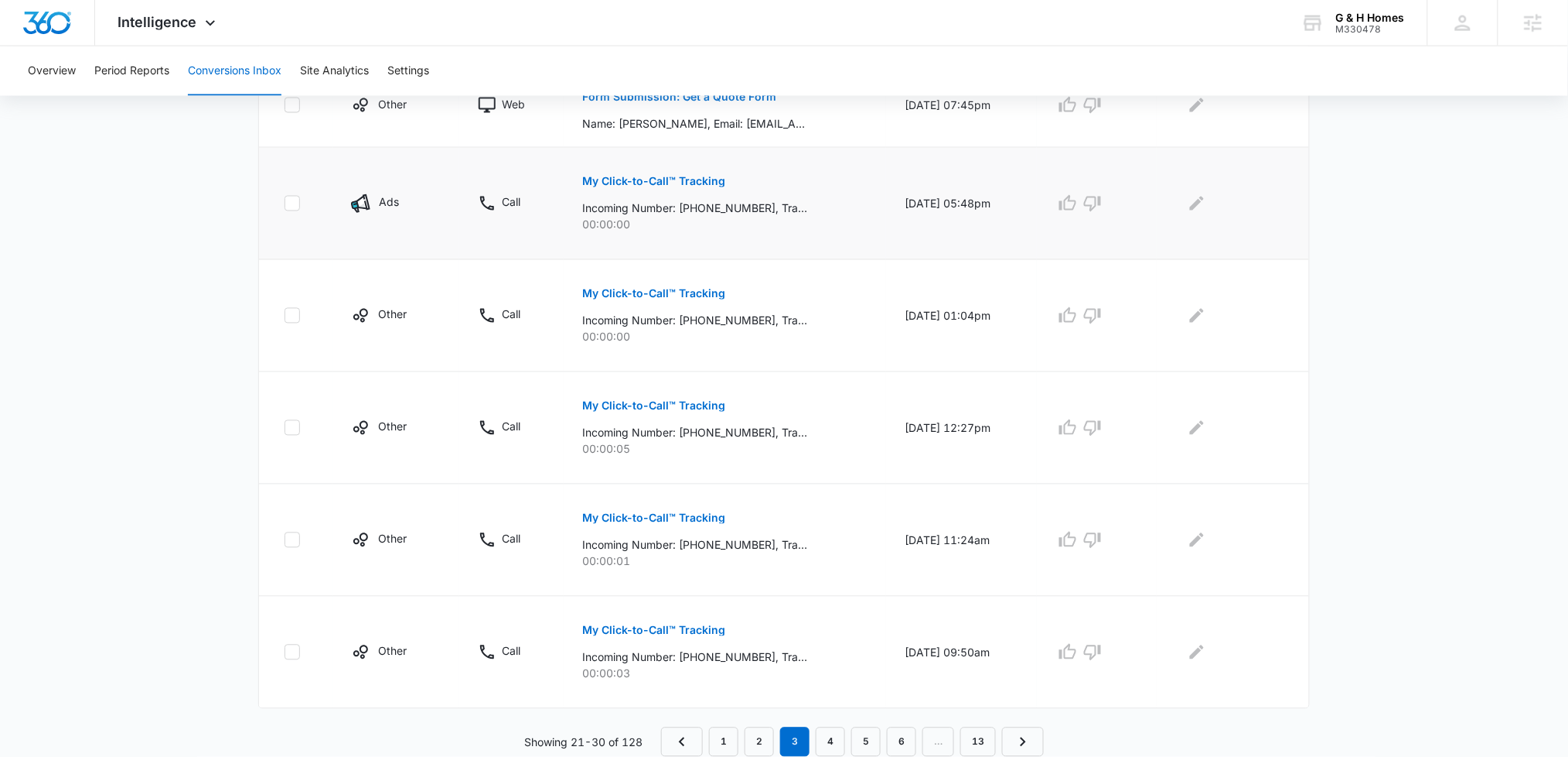
click at [668, 188] on button "My Click-to-Call™ Tracking" at bounding box center [654, 181] width 143 height 37
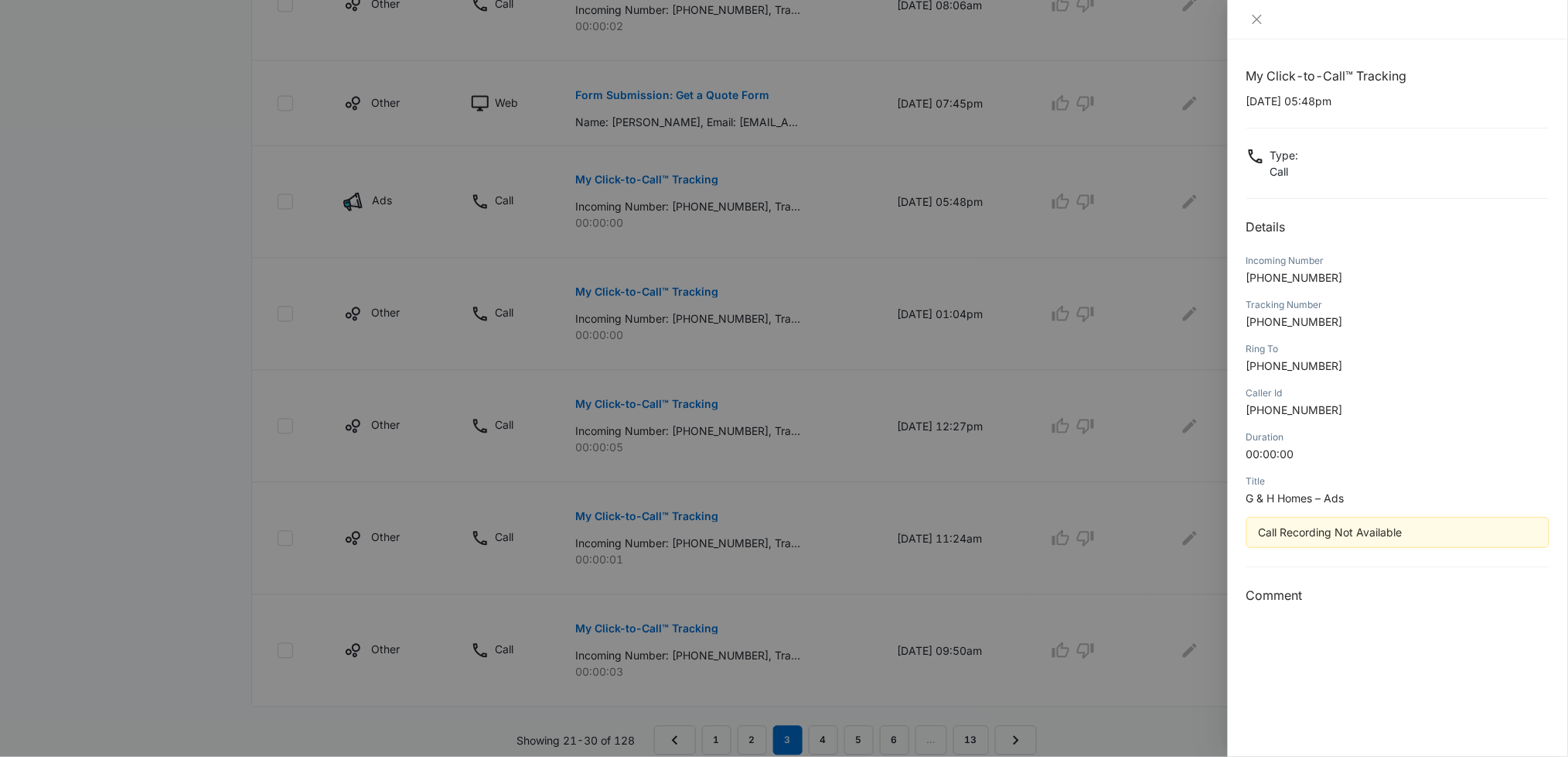
click at [232, 554] on div at bounding box center [784, 378] width 1568 height 757
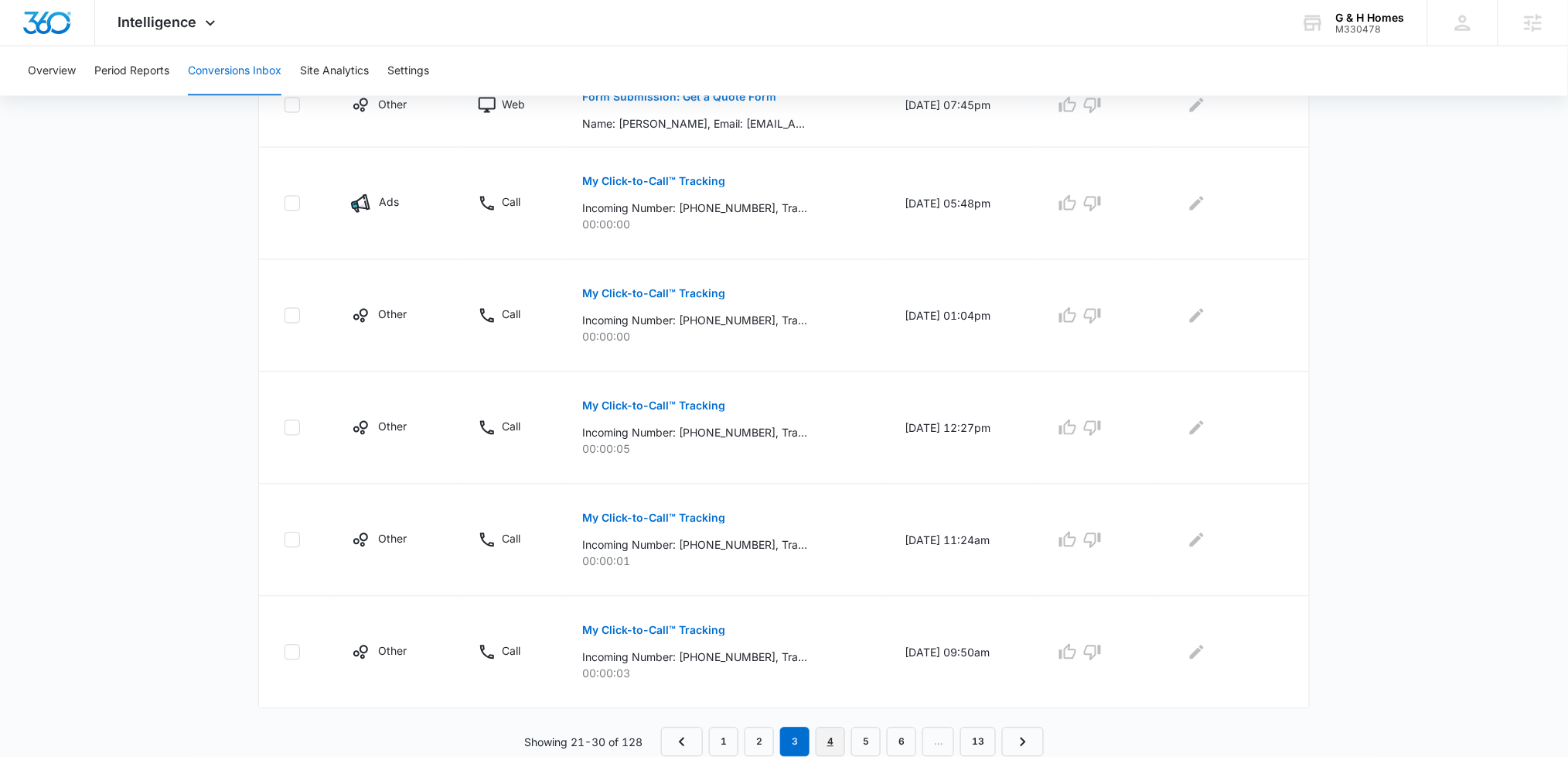
click at [840, 737] on link "4" at bounding box center [830, 742] width 29 height 29
click at [855, 743] on link "5" at bounding box center [866, 742] width 29 height 29
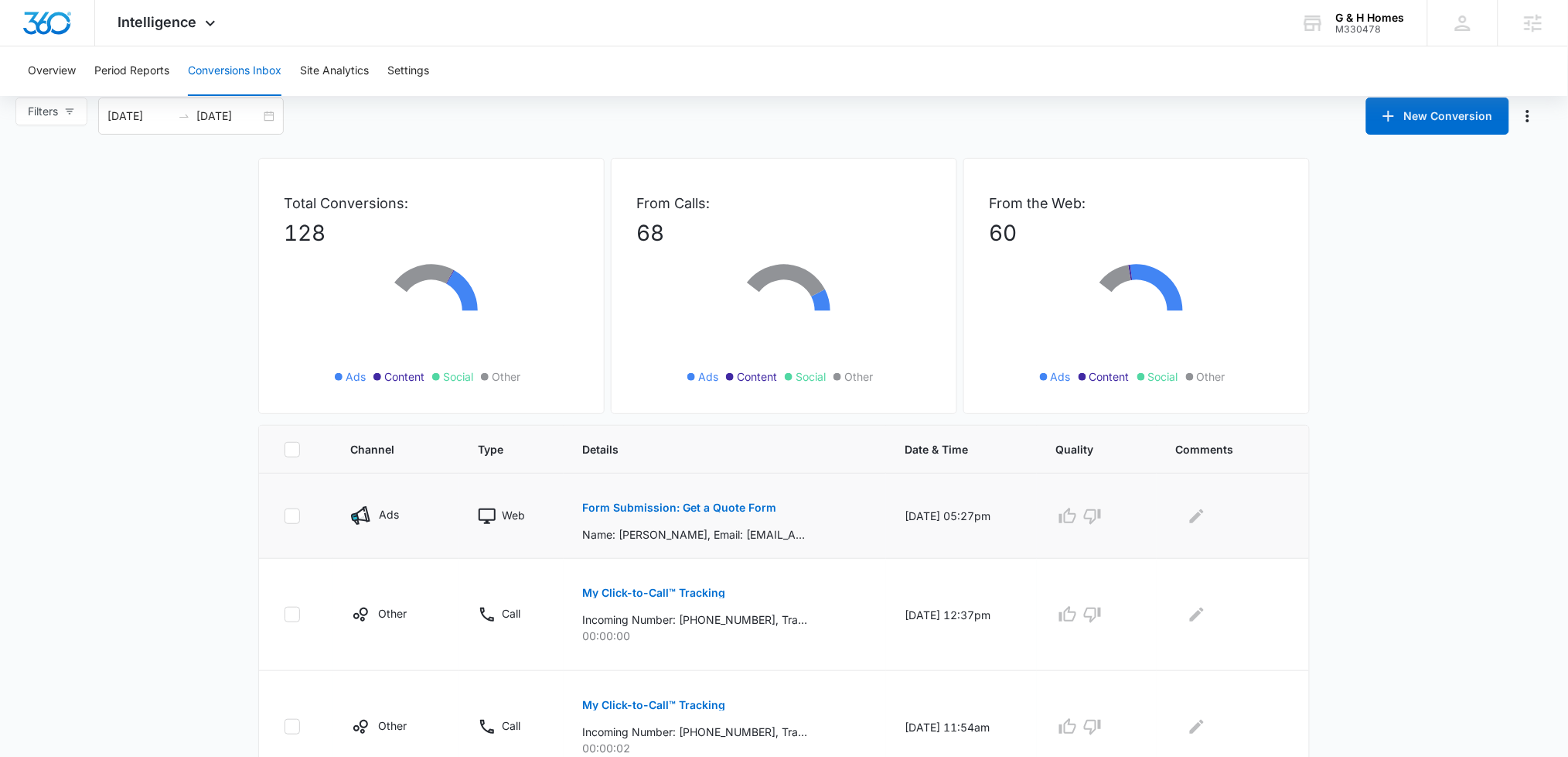
scroll to position [32, 0]
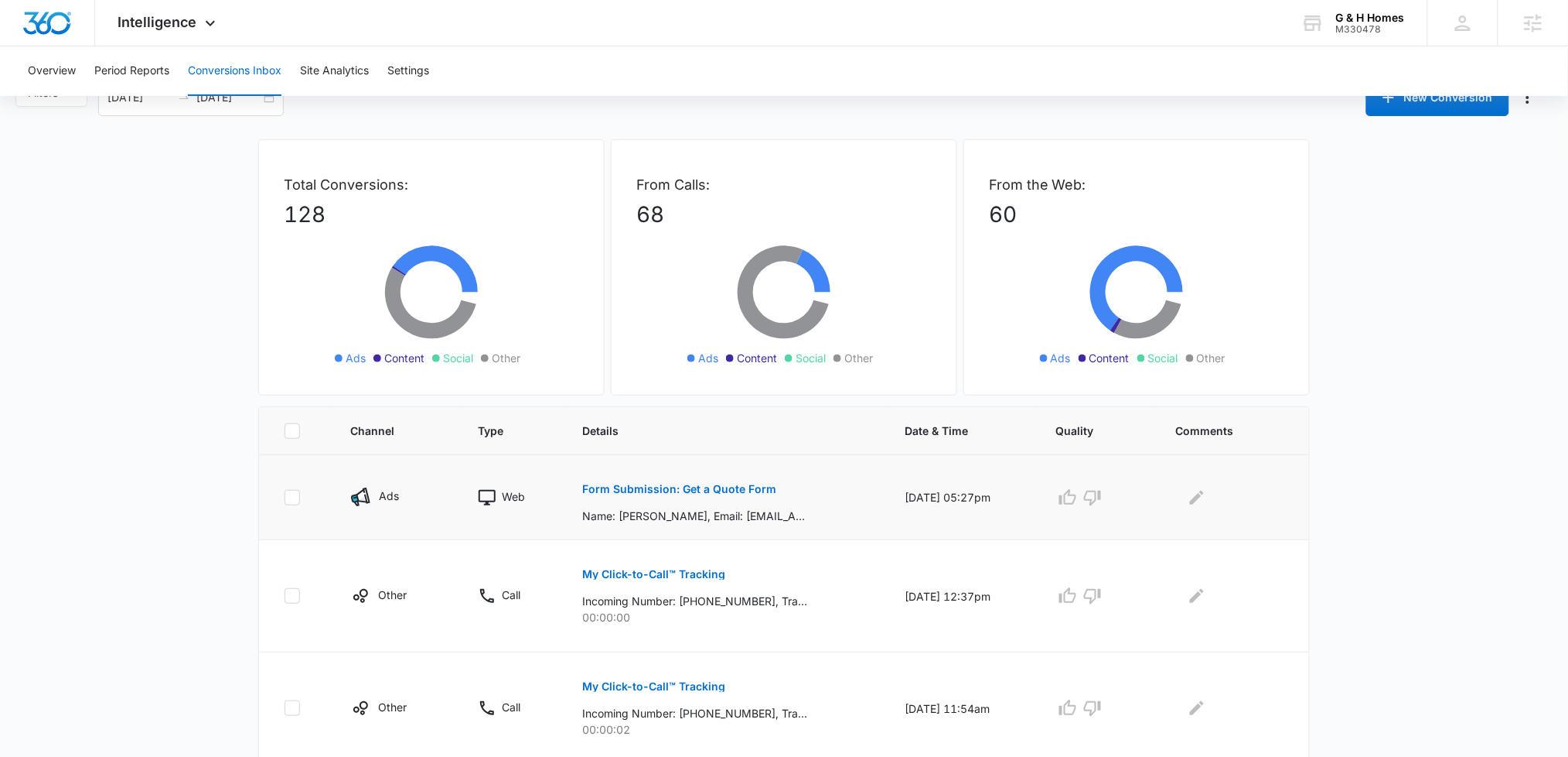
click at [668, 491] on p "Form Submission: Get a Quote Form" at bounding box center [679, 488] width 194 height 11
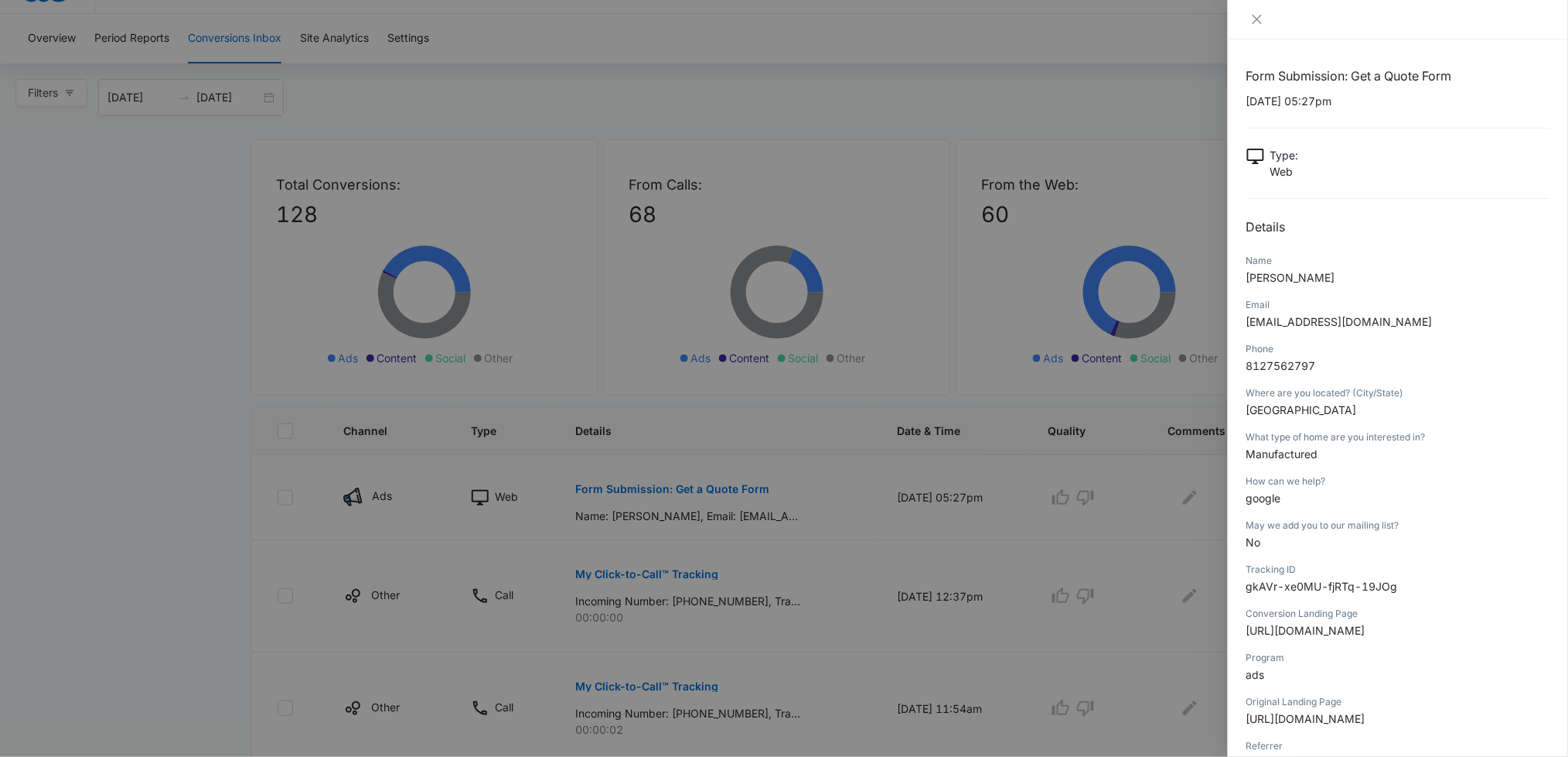
click at [224, 477] on div at bounding box center [784, 378] width 1568 height 757
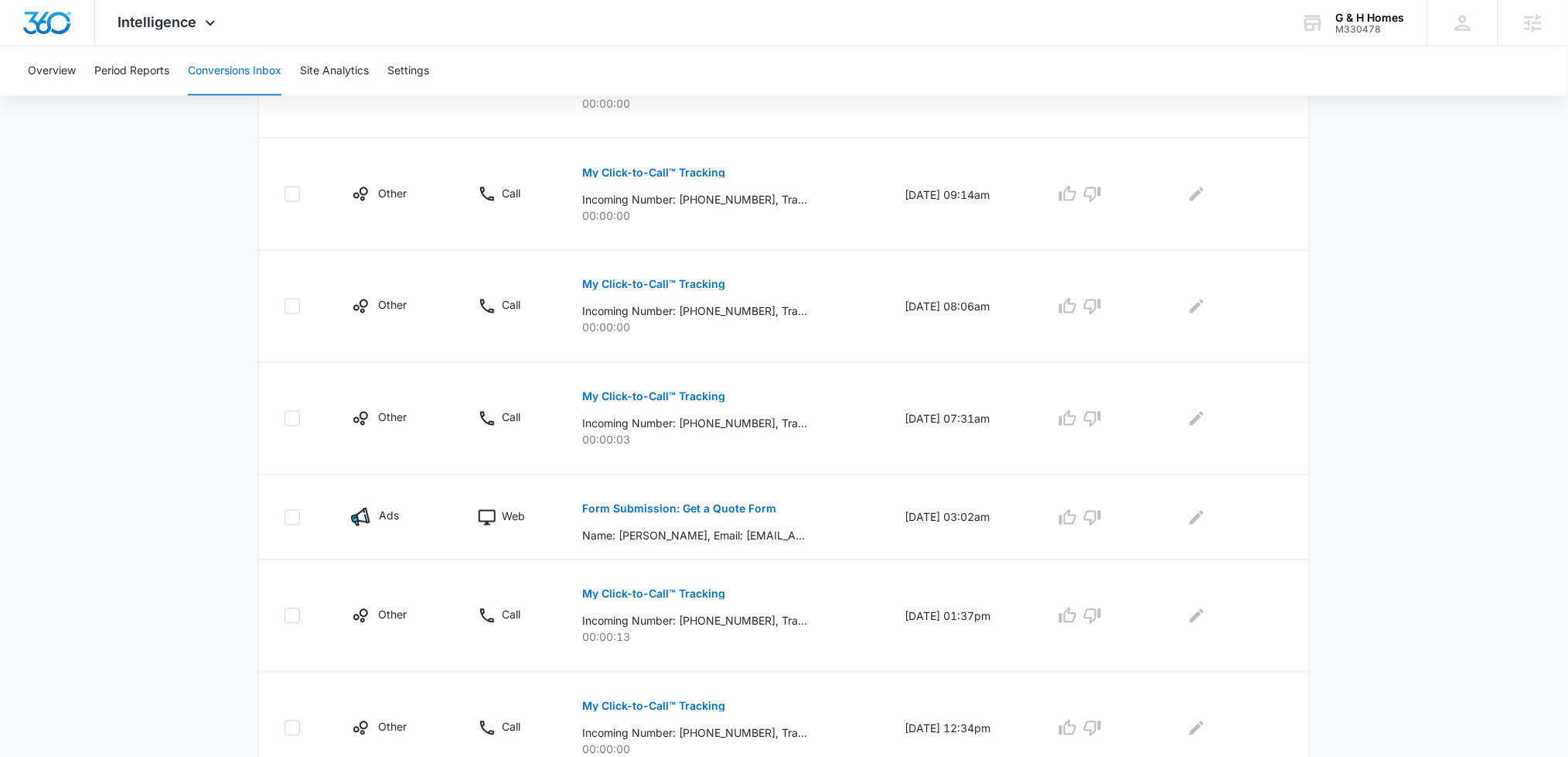
scroll to position [848, 0]
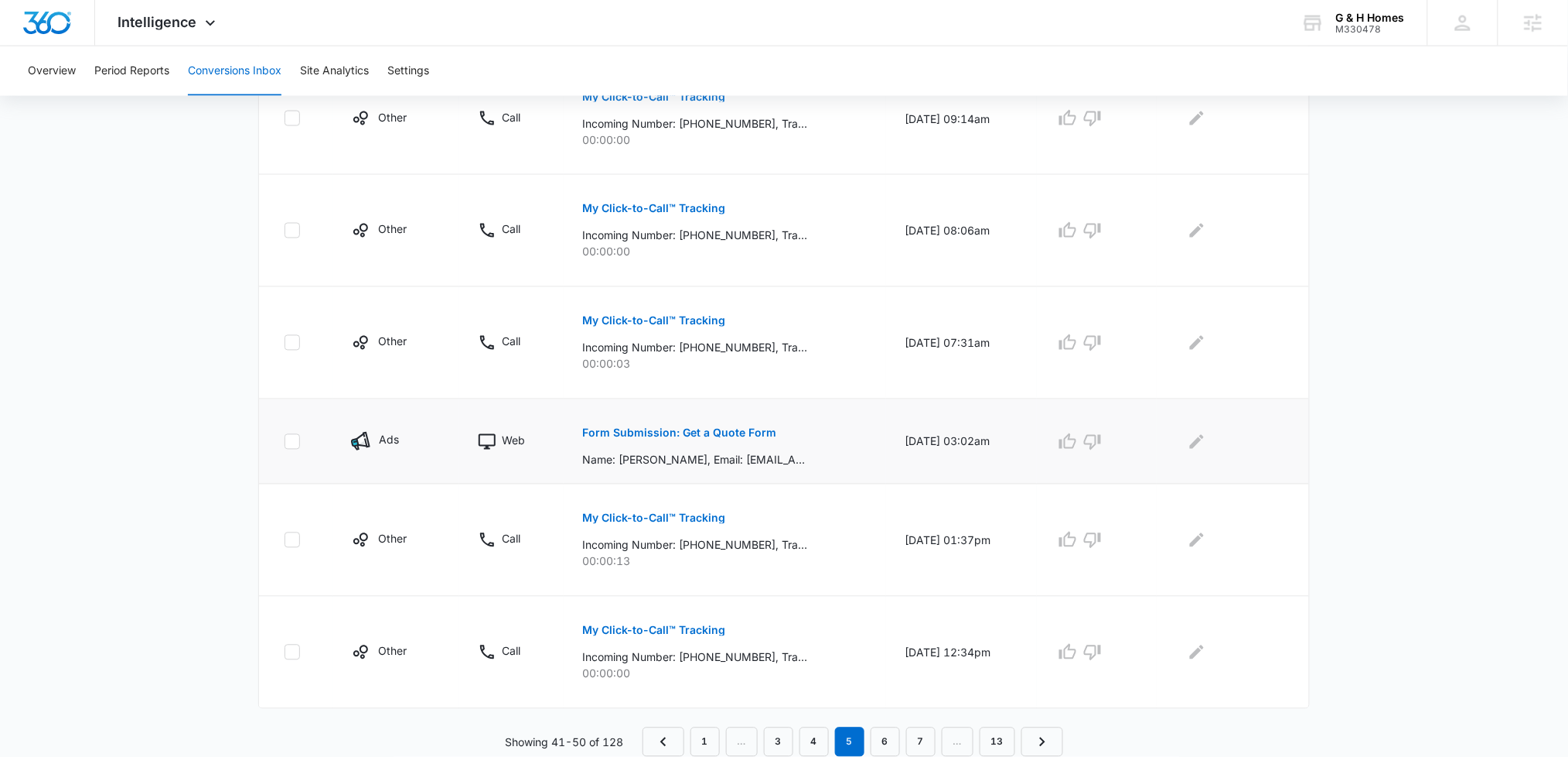
click at [678, 430] on p "Form Submission: Get a Quote Form" at bounding box center [679, 432] width 194 height 11
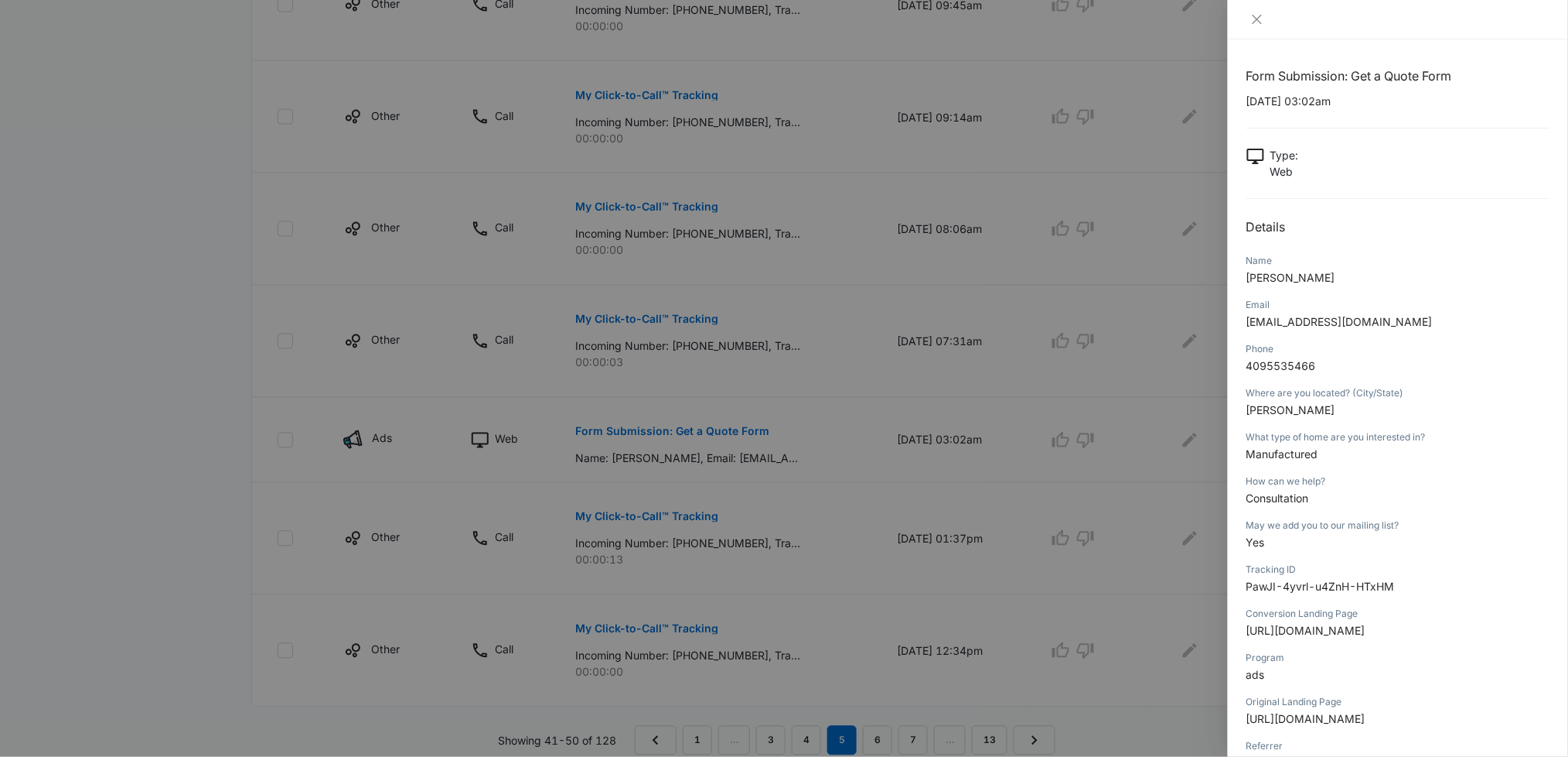
click at [185, 468] on div at bounding box center [784, 378] width 1568 height 757
